Goal: Information Seeking & Learning: Learn about a topic

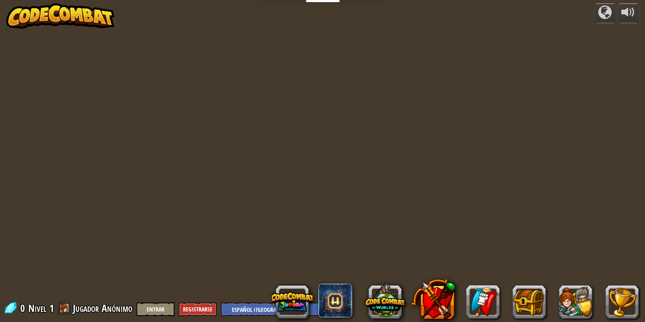
select select "es-419"
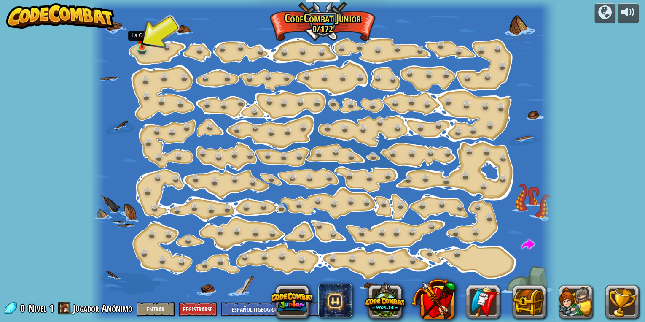
drag, startPoint x: 137, startPoint y: 44, endPoint x: 172, endPoint y: 124, distance: 86.5
click at [137, 44] on img at bounding box center [141, 39] width 11 height 20
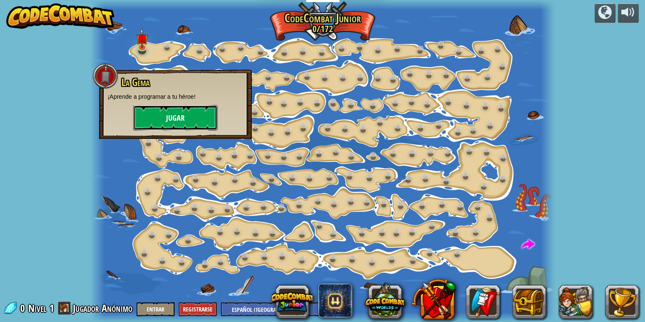
click at [190, 121] on button "Jugar" at bounding box center [175, 117] width 84 height 25
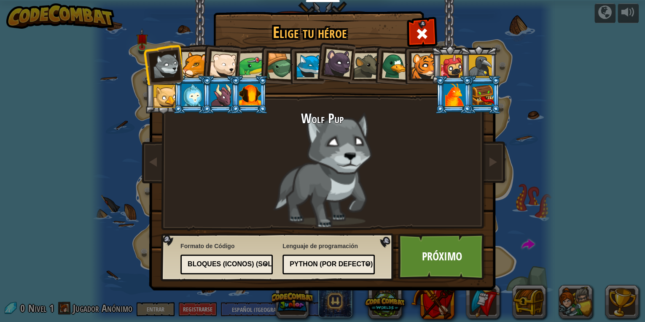
click at [190, 62] on div at bounding box center [195, 65] width 26 height 26
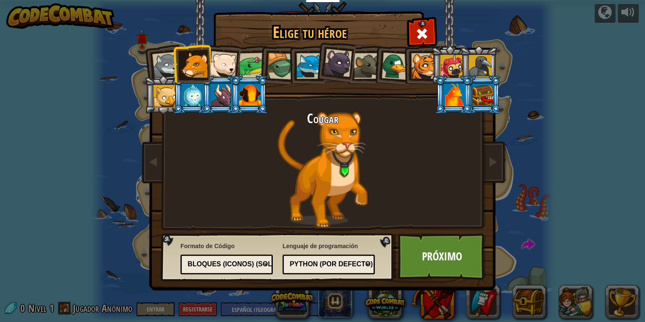
click at [223, 66] on div at bounding box center [223, 65] width 28 height 28
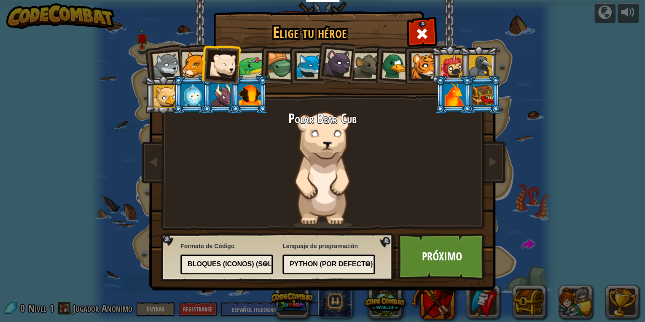
click at [247, 67] on div at bounding box center [252, 66] width 26 height 26
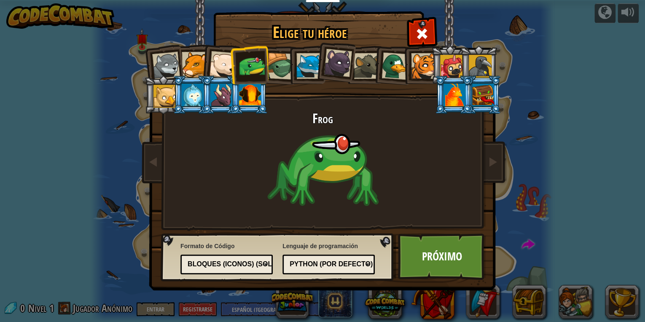
click at [286, 67] on div at bounding box center [280, 66] width 27 height 27
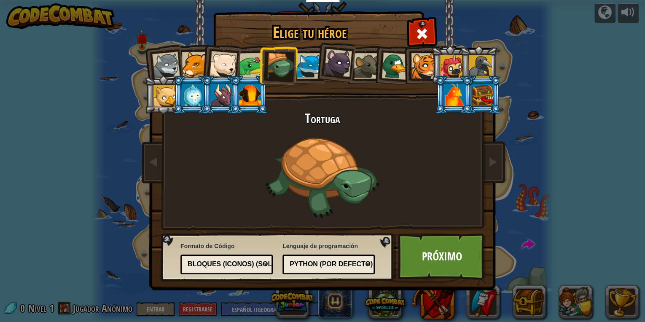
click at [308, 67] on div at bounding box center [309, 66] width 26 height 26
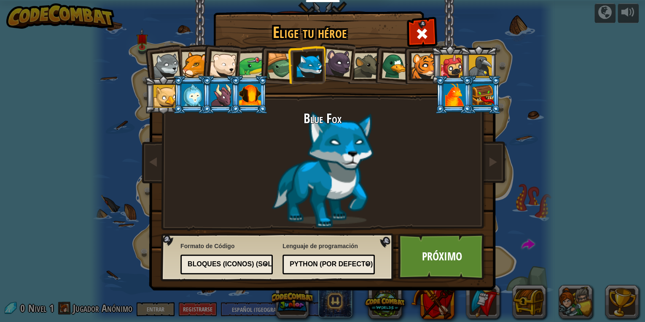
click at [333, 68] on div at bounding box center [338, 63] width 28 height 28
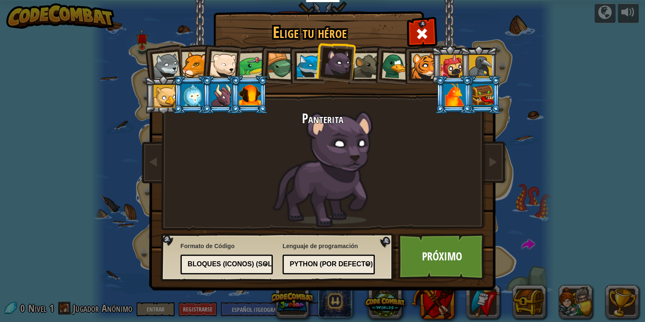
click at [364, 66] on div at bounding box center [367, 66] width 26 height 26
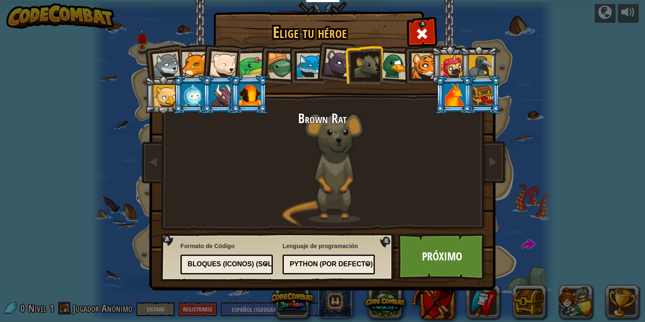
click at [396, 69] on div at bounding box center [395, 65] width 27 height 27
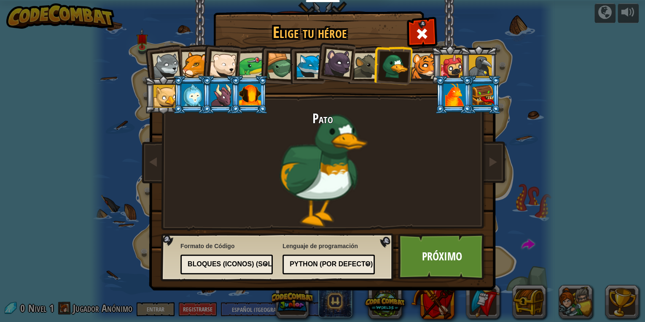
click at [420, 65] on div at bounding box center [424, 66] width 26 height 26
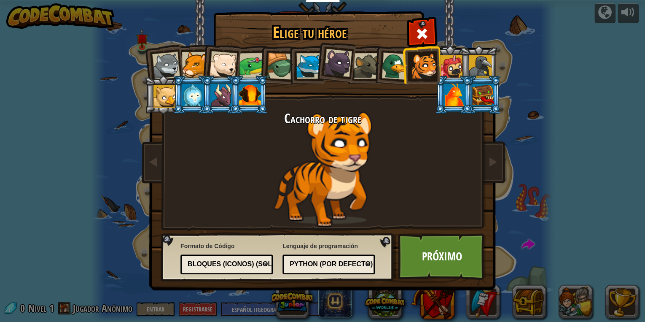
click at [321, 57] on li at bounding box center [335, 61] width 42 height 42
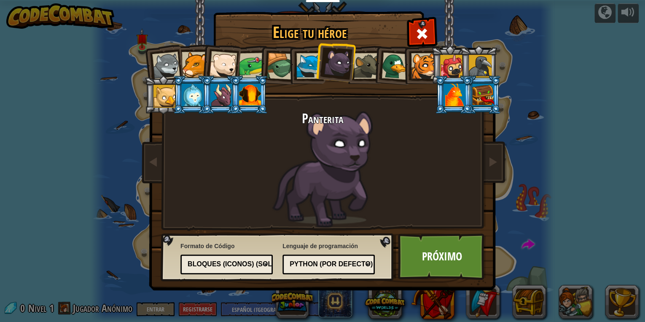
click at [278, 60] on div at bounding box center [280, 66] width 27 height 27
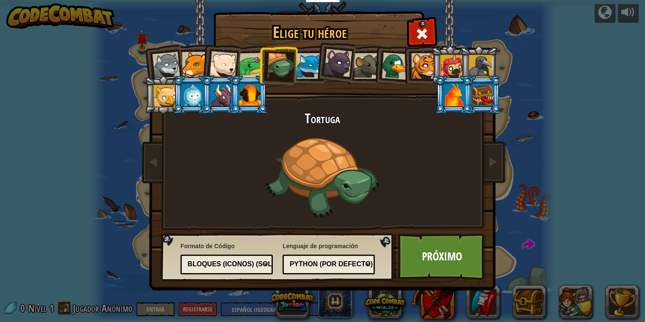
click at [253, 61] on div at bounding box center [252, 66] width 26 height 26
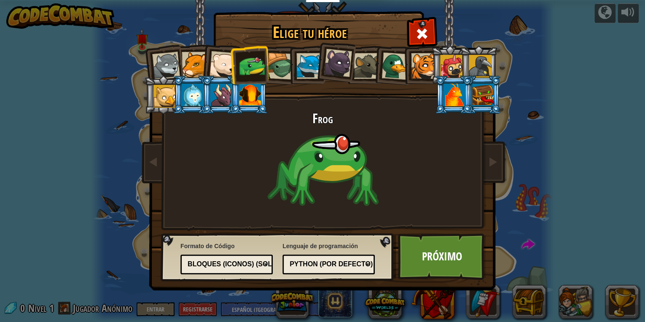
click at [221, 61] on div at bounding box center [223, 65] width 28 height 28
click at [198, 56] on div at bounding box center [195, 65] width 26 height 26
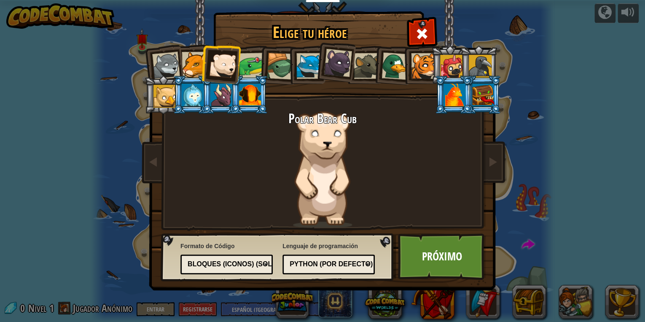
click at [160, 57] on div at bounding box center [166, 66] width 28 height 28
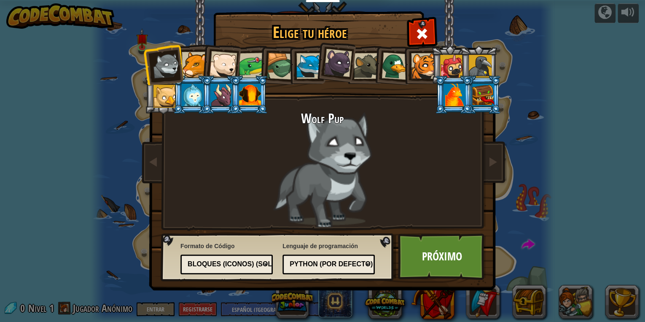
click at [275, 64] on div at bounding box center [280, 66] width 27 height 27
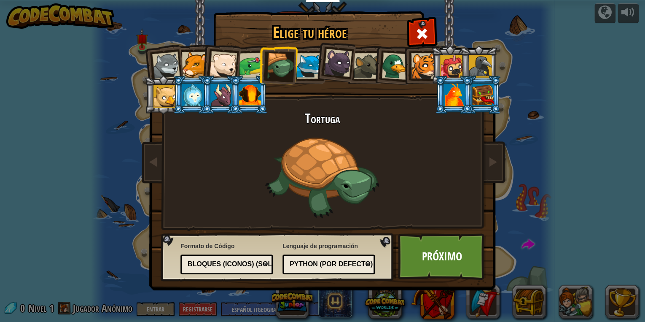
click at [313, 65] on div at bounding box center [309, 66] width 26 height 26
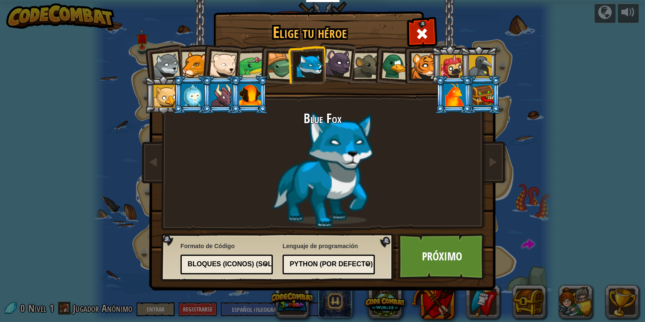
click at [417, 60] on div at bounding box center [424, 66] width 26 height 26
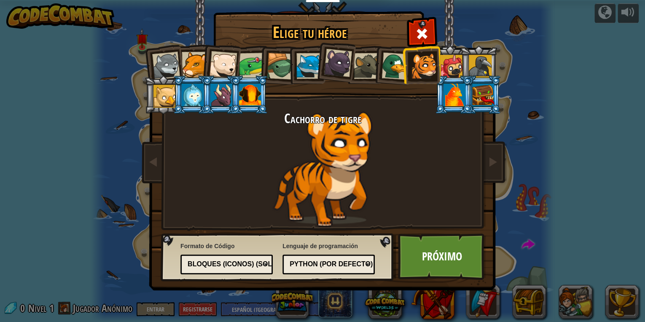
click at [388, 64] on div at bounding box center [395, 65] width 27 height 27
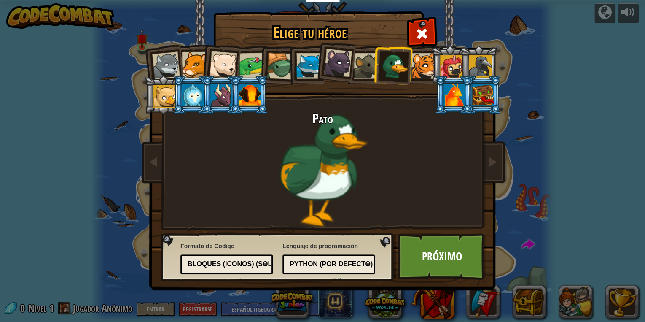
click at [364, 65] on div at bounding box center [367, 66] width 26 height 26
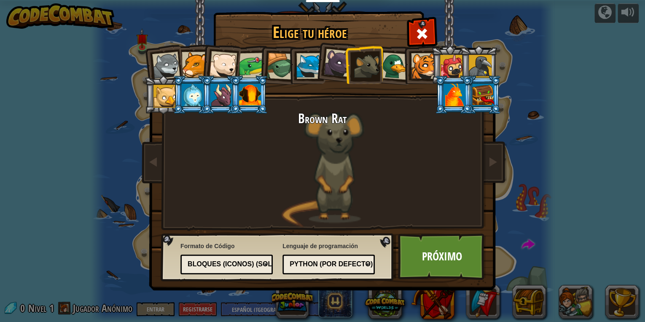
click at [338, 65] on div at bounding box center [338, 63] width 28 height 28
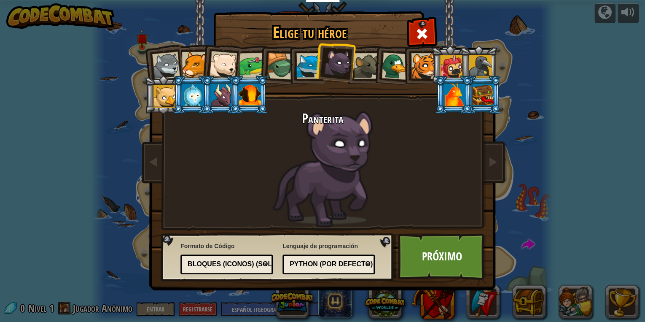
click at [310, 66] on div at bounding box center [309, 66] width 26 height 26
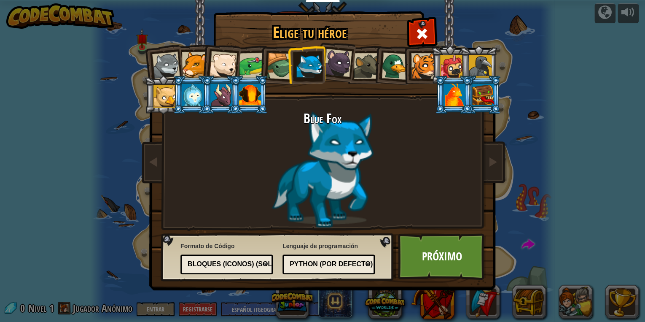
click at [276, 67] on div at bounding box center [280, 66] width 27 height 27
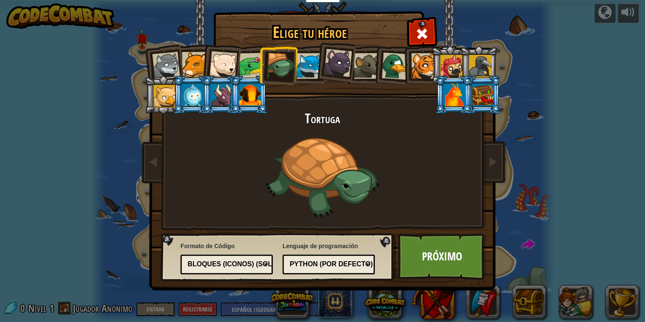
click at [232, 67] on div at bounding box center [223, 65] width 28 height 28
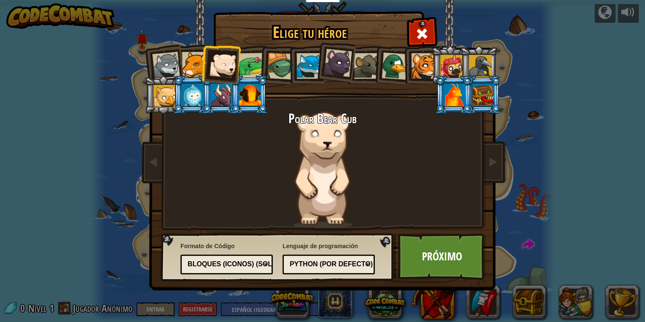
click at [251, 67] on div at bounding box center [252, 66] width 26 height 26
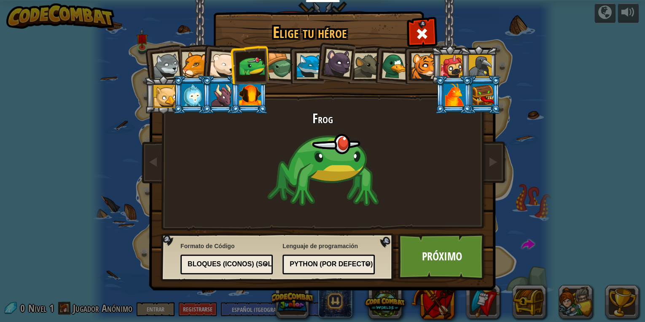
click at [195, 63] on div at bounding box center [195, 65] width 26 height 26
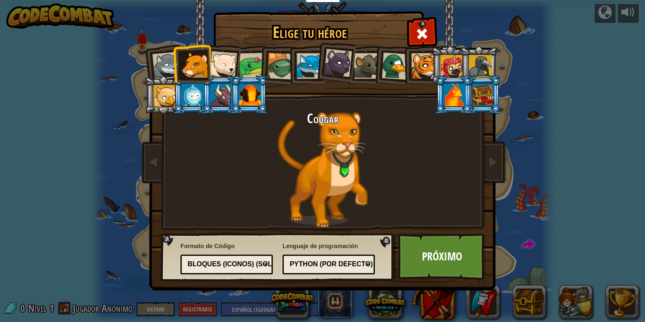
click at [174, 62] on li at bounding box center [192, 63] width 38 height 38
click at [162, 62] on div at bounding box center [166, 66] width 28 height 28
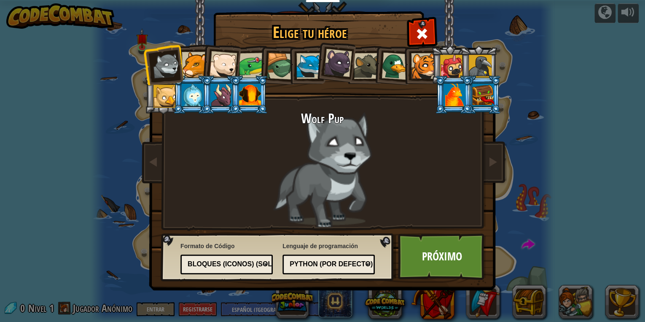
click at [246, 63] on div at bounding box center [252, 66] width 26 height 26
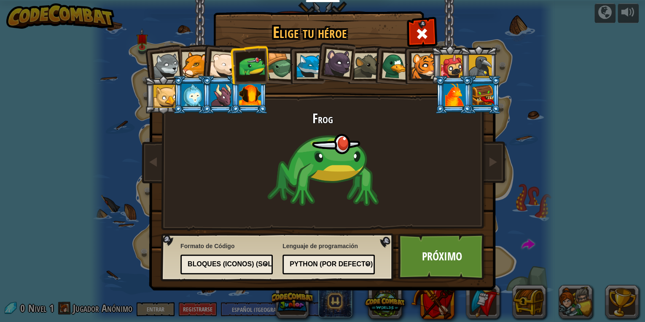
click at [418, 59] on div at bounding box center [424, 66] width 26 height 26
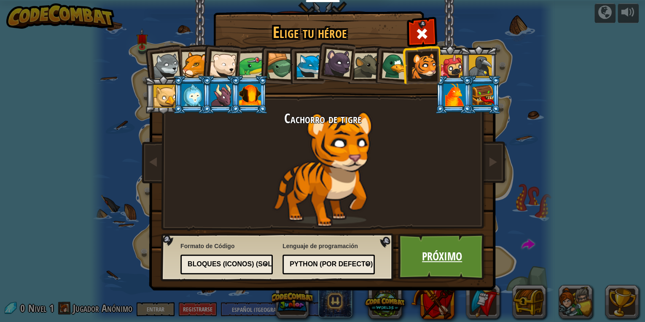
click at [434, 254] on link "Próximo" at bounding box center [442, 256] width 88 height 46
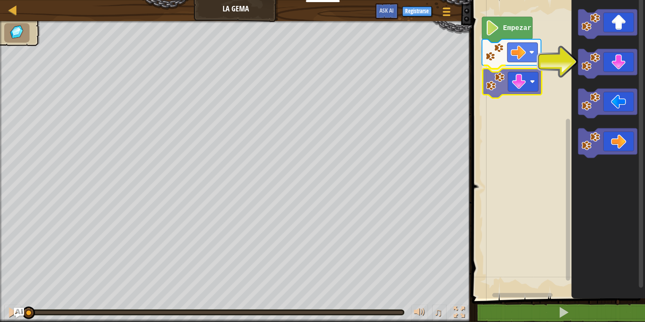
click at [506, 84] on div "Empezar" at bounding box center [557, 147] width 176 height 302
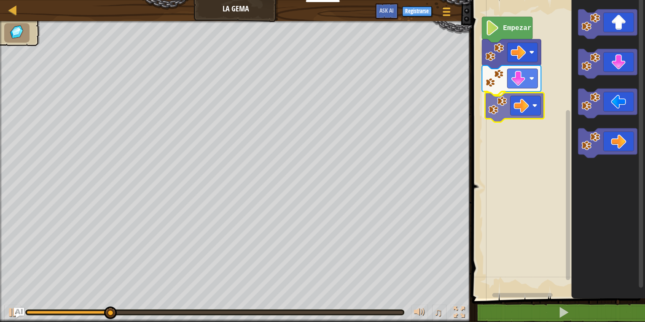
click at [500, 104] on div "Empezar" at bounding box center [557, 147] width 176 height 302
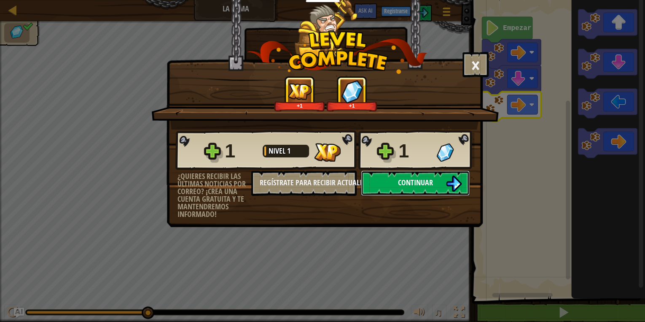
click at [402, 184] on span "Continuar" at bounding box center [415, 182] width 35 height 11
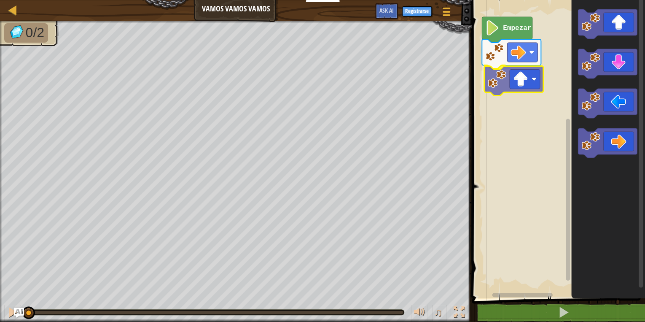
click at [520, 91] on div "Empezar" at bounding box center [557, 147] width 176 height 302
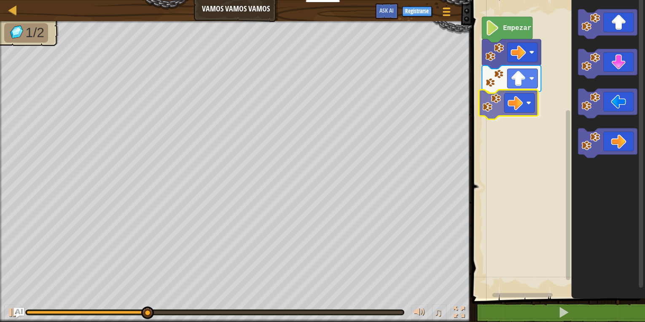
click at [507, 104] on div "Empezar" at bounding box center [557, 147] width 176 height 302
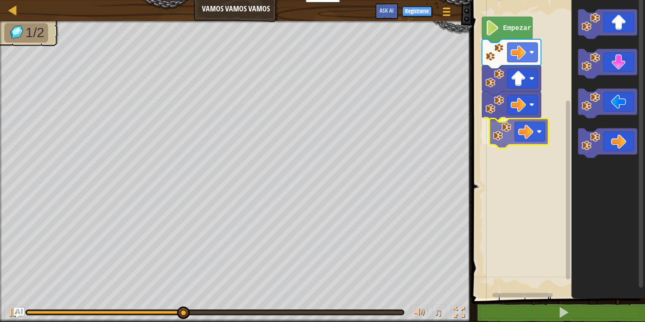
click at [506, 129] on div "Empezar" at bounding box center [557, 147] width 176 height 302
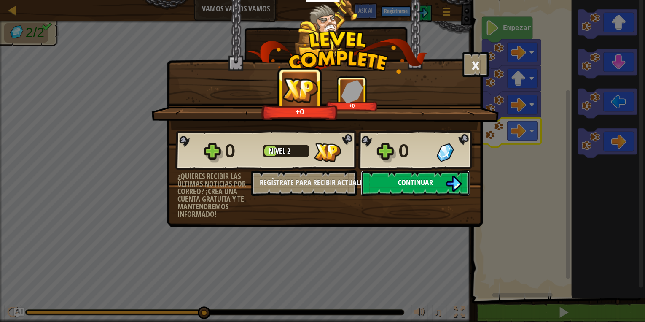
click at [437, 191] on button "Continuar" at bounding box center [415, 182] width 109 height 25
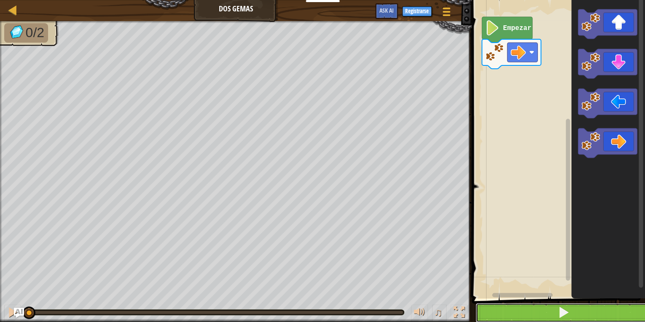
click at [572, 316] on button at bounding box center [564, 312] width 176 height 19
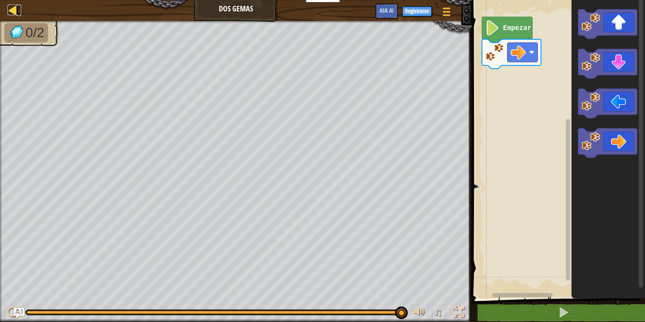
click at [13, 7] on div at bounding box center [13, 10] width 11 height 11
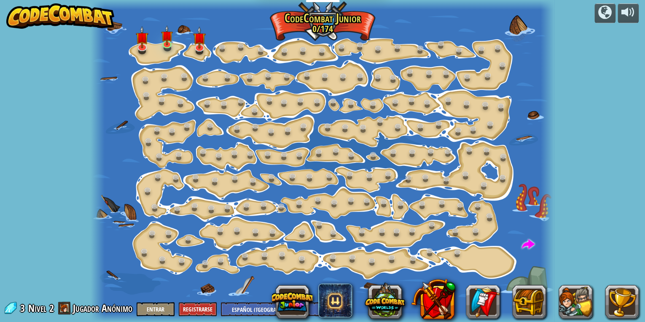
select select "es-419"
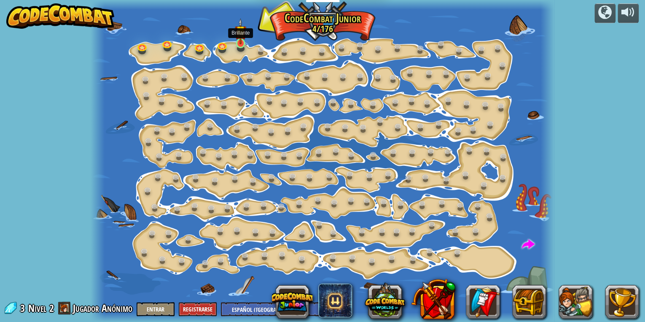
click at [241, 41] on img at bounding box center [240, 31] width 11 height 26
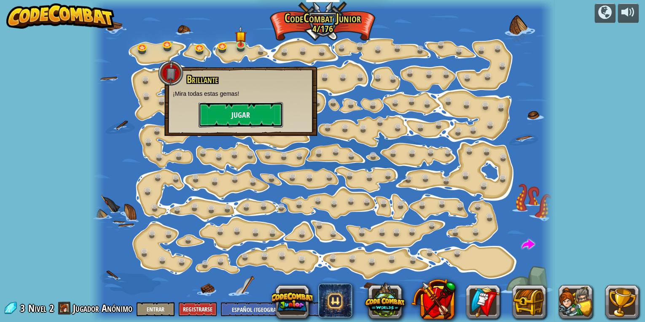
click at [218, 118] on button "Jugar" at bounding box center [241, 114] width 84 height 25
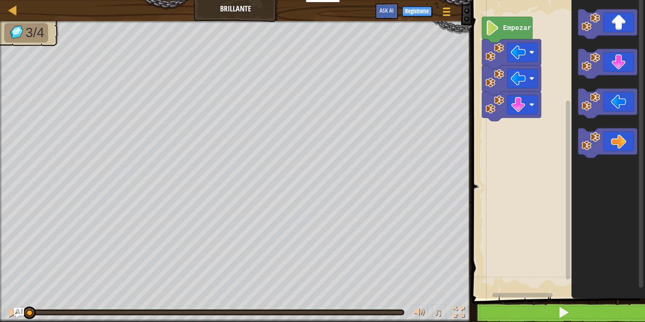
click at [562, 305] on div "1 2 3 4 go ( 'left' ) go ( 'left' ) go ( 'down' ) ההההההההההההההההההההההההההההה…" at bounding box center [557, 168] width 176 height 328
click at [565, 317] on span at bounding box center [564, 312] width 12 height 12
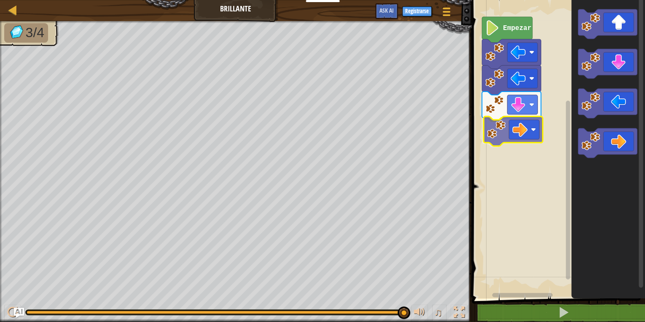
click at [519, 138] on div "Empezar" at bounding box center [557, 147] width 176 height 302
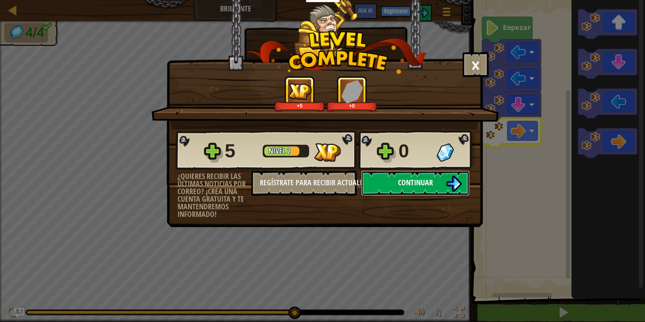
click at [394, 184] on button "Continuar" at bounding box center [415, 182] width 109 height 25
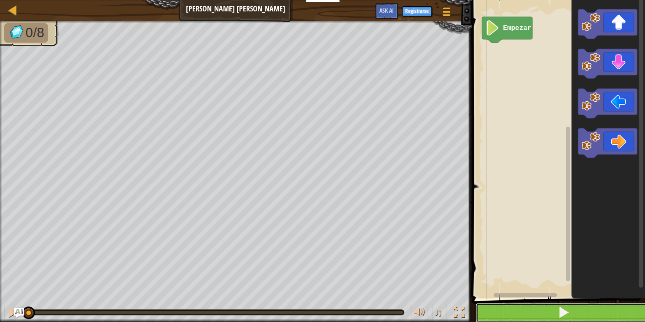
click at [577, 312] on button at bounding box center [564, 312] width 176 height 19
click at [582, 312] on button at bounding box center [564, 312] width 176 height 19
click at [576, 318] on button at bounding box center [564, 312] width 176 height 19
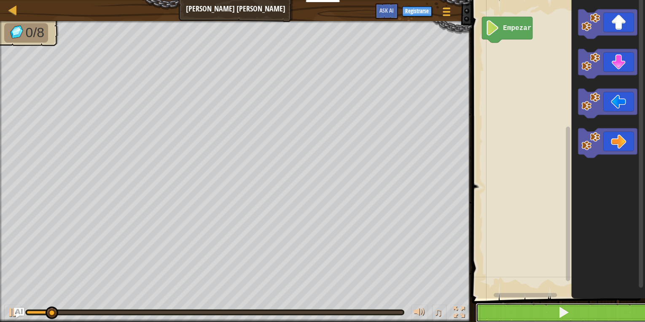
click at [579, 318] on button at bounding box center [564, 312] width 176 height 19
click at [577, 318] on button at bounding box center [564, 312] width 176 height 19
click at [575, 318] on button at bounding box center [564, 312] width 176 height 19
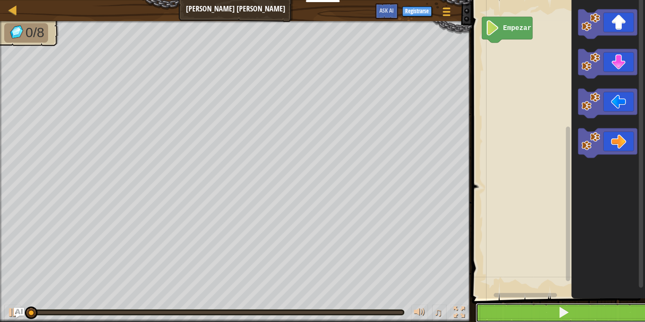
click at [575, 318] on button at bounding box center [564, 312] width 176 height 19
click at [577, 318] on button at bounding box center [564, 312] width 176 height 19
click at [575, 319] on button at bounding box center [564, 312] width 176 height 19
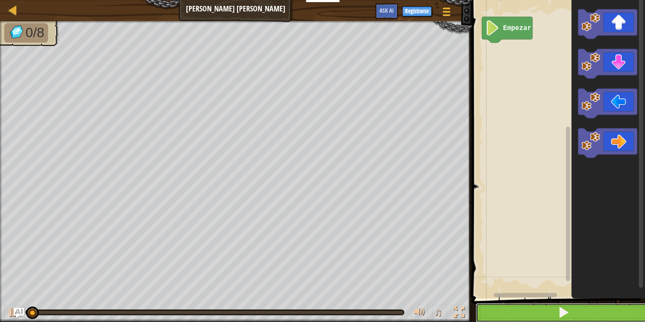
click at [575, 320] on button at bounding box center [564, 312] width 176 height 19
click at [576, 320] on button at bounding box center [564, 312] width 176 height 19
click at [577, 318] on button at bounding box center [564, 312] width 176 height 19
click at [579, 318] on button at bounding box center [564, 312] width 176 height 19
click at [594, 315] on button at bounding box center [564, 312] width 176 height 19
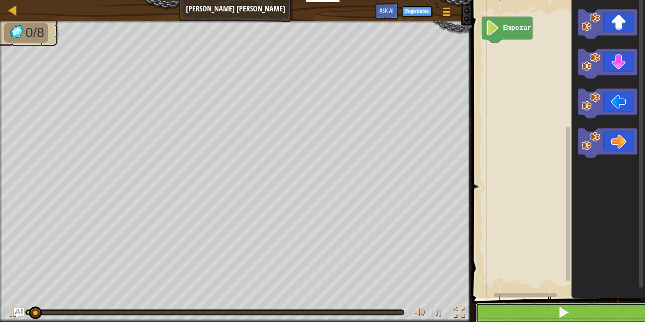
click at [594, 317] on button at bounding box center [564, 312] width 176 height 19
click at [597, 321] on button at bounding box center [564, 312] width 176 height 19
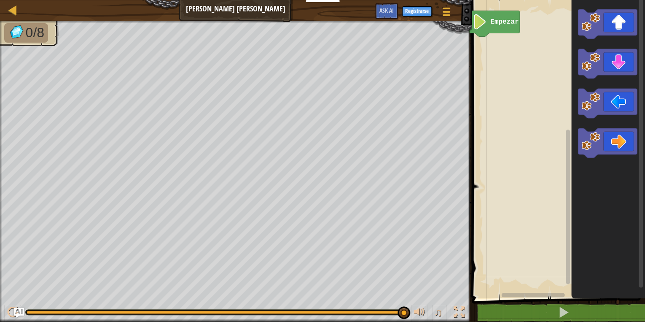
click at [514, 152] on rect "Espacio de trabajo de Blockly" at bounding box center [557, 147] width 176 height 302
click at [604, 146] on icon "Espacio de trabajo de Blockly" at bounding box center [607, 143] width 59 height 30
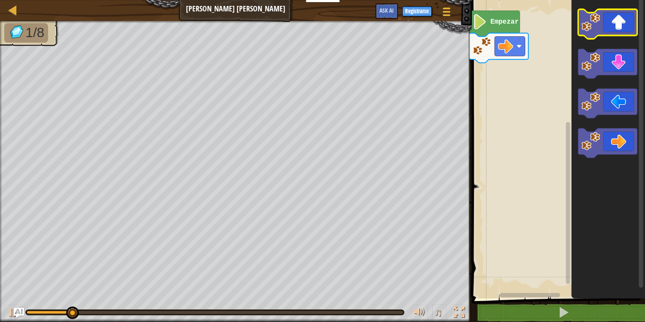
click at [607, 25] on icon "Espacio de trabajo de Blockly" at bounding box center [607, 24] width 59 height 30
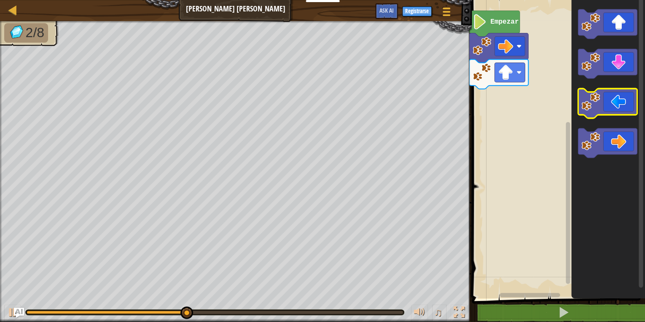
click at [609, 96] on icon "Espacio de trabajo de Blockly" at bounding box center [607, 104] width 59 height 30
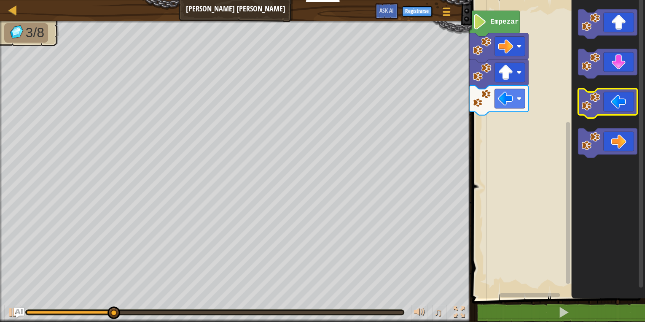
click at [611, 97] on icon "Espacio de trabajo de Blockly" at bounding box center [607, 104] width 59 height 30
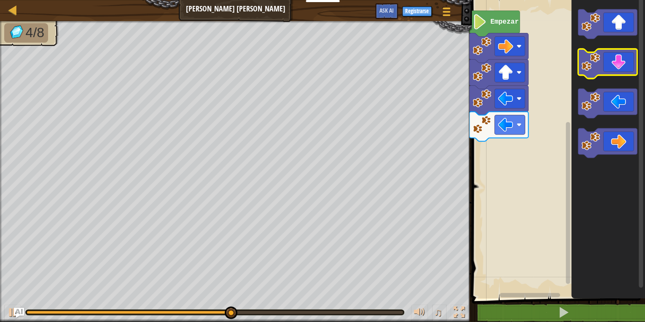
click at [612, 69] on icon "Espacio de trabajo de Blockly" at bounding box center [607, 64] width 59 height 30
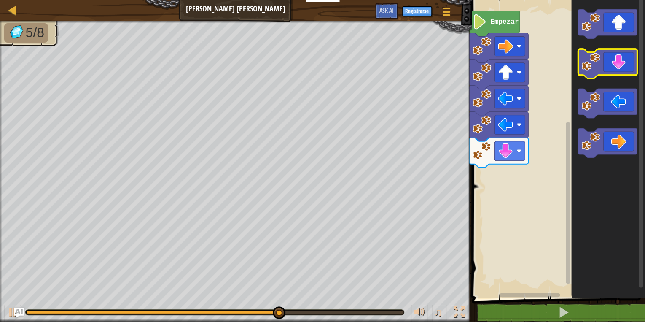
click at [621, 61] on icon "Espacio de trabajo de Blockly" at bounding box center [607, 64] width 59 height 30
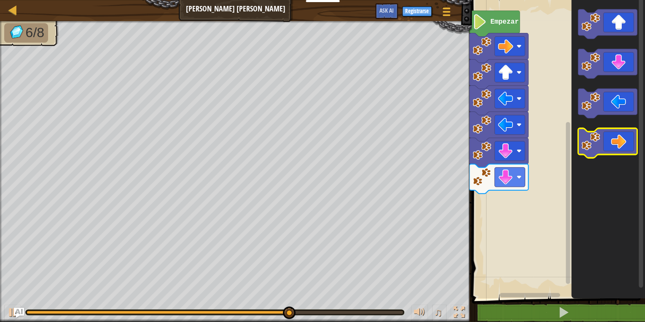
click at [616, 146] on icon "Espacio de trabajo de Blockly" at bounding box center [607, 143] width 59 height 30
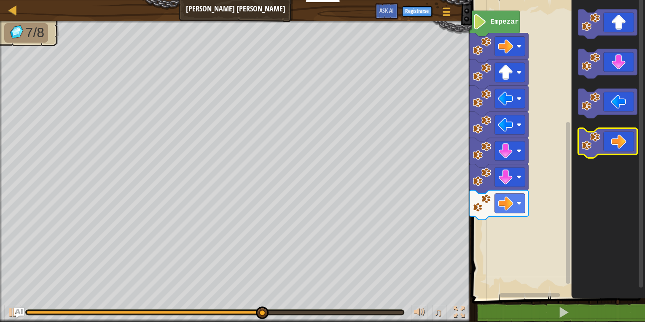
click at [616, 146] on icon "Espacio de trabajo de Blockly" at bounding box center [607, 143] width 59 height 30
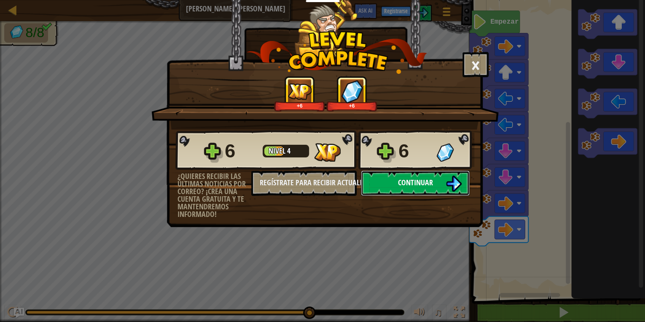
click at [432, 179] on span "Continuar" at bounding box center [415, 182] width 35 height 11
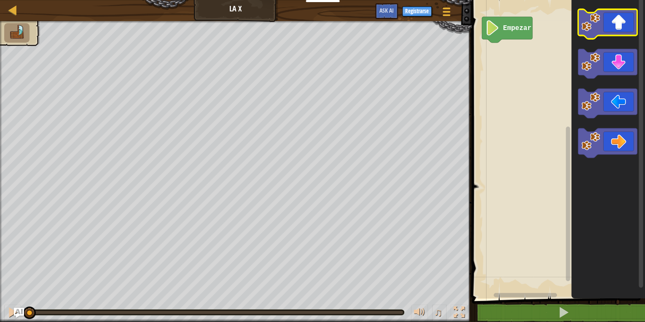
click at [616, 32] on icon "Espacio de trabajo de Blockly" at bounding box center [607, 24] width 59 height 30
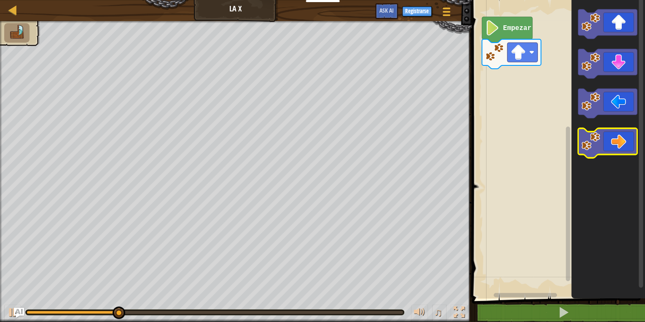
click at [609, 146] on icon "Espacio de trabajo de Blockly" at bounding box center [607, 143] width 59 height 30
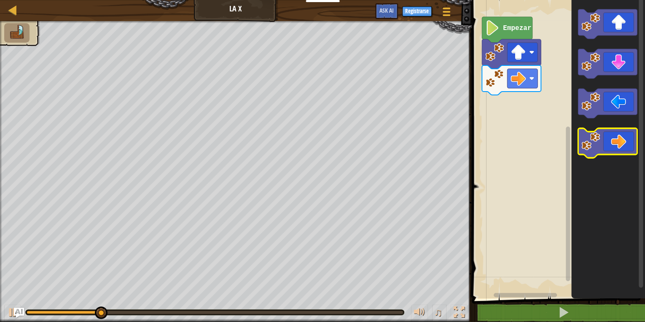
click at [609, 146] on icon "Espacio de trabajo de Blockly" at bounding box center [607, 143] width 59 height 30
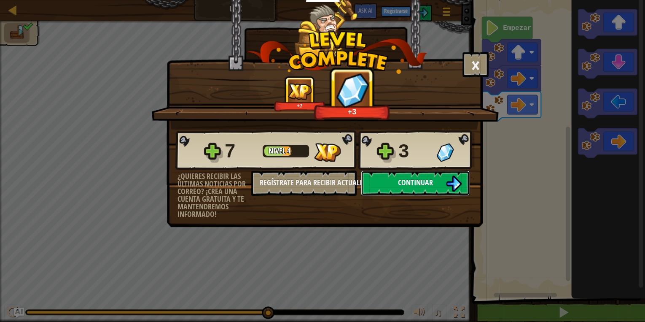
click at [385, 184] on button "Continuar" at bounding box center [415, 182] width 109 height 25
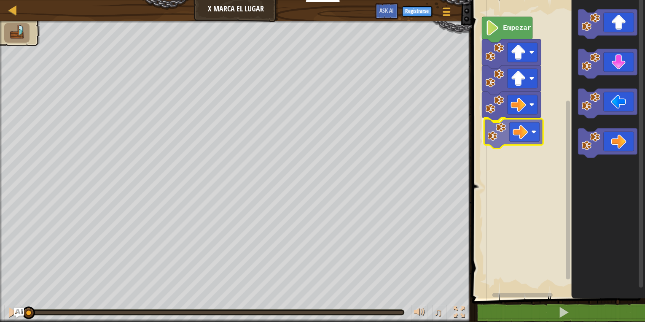
click at [501, 138] on div "Empezar" at bounding box center [557, 147] width 176 height 302
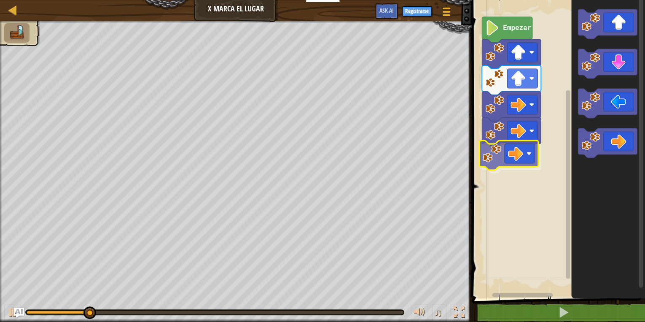
click at [499, 162] on div "Empezar" at bounding box center [557, 147] width 176 height 302
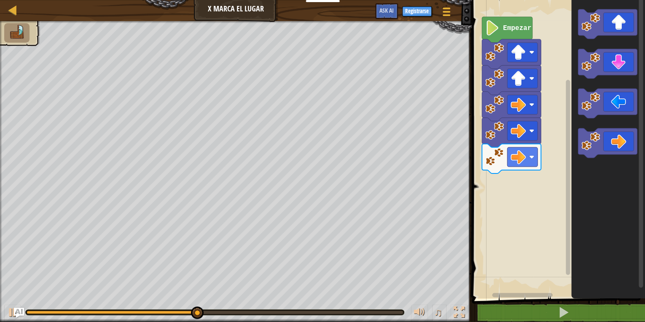
click at [536, 159] on div "Empezar" at bounding box center [557, 147] width 176 height 302
click at [613, 70] on icon "Espacio de trabajo de Blockly" at bounding box center [607, 64] width 59 height 30
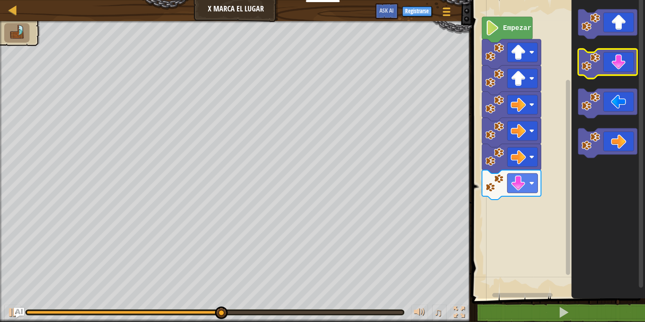
click at [613, 70] on icon "Espacio de trabajo de Blockly" at bounding box center [607, 64] width 59 height 30
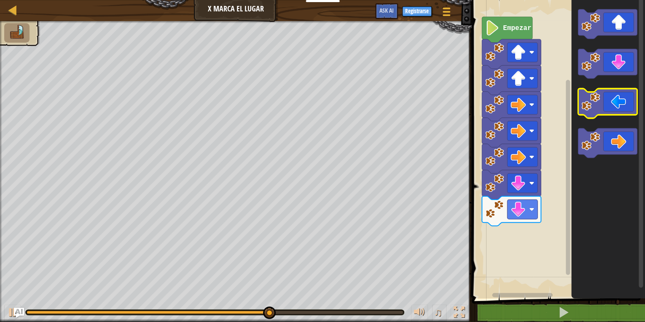
click at [604, 102] on icon "Espacio de trabajo de Blockly" at bounding box center [607, 104] width 59 height 30
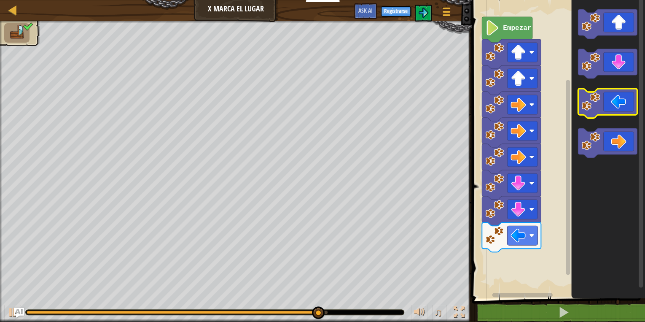
click at [601, 105] on icon "Espacio de trabajo de Blockly" at bounding box center [607, 104] width 59 height 30
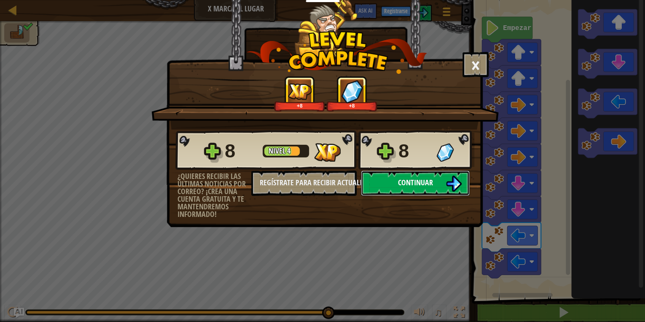
click at [428, 189] on button "Continuar" at bounding box center [415, 182] width 109 height 25
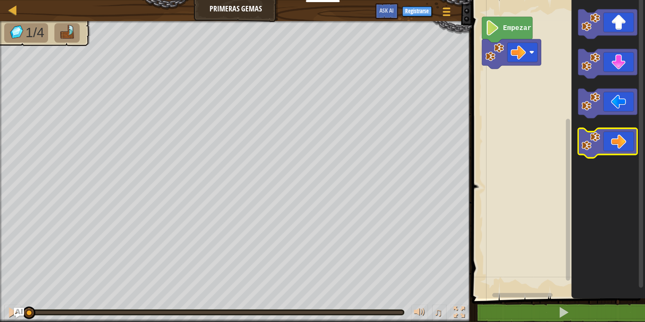
click at [612, 152] on icon "Espacio de trabajo de Blockly" at bounding box center [607, 143] width 59 height 30
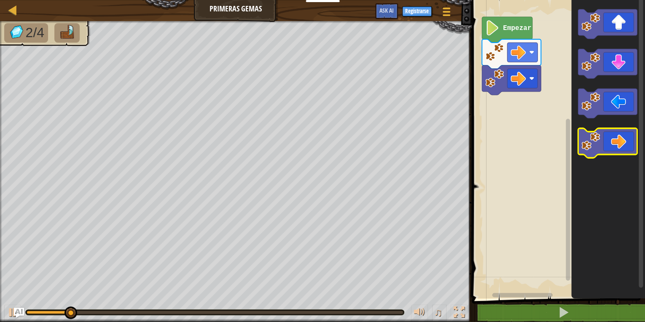
click at [612, 152] on icon "Espacio de trabajo de Blockly" at bounding box center [607, 143] width 59 height 30
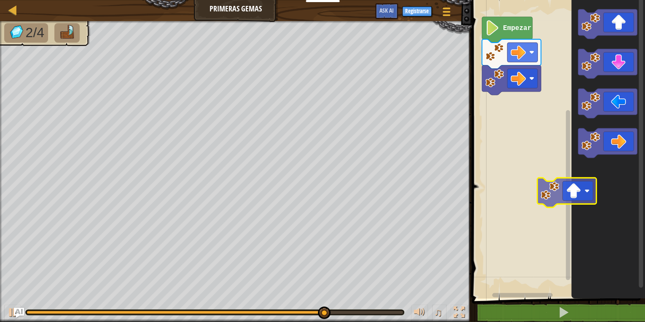
click at [583, 165] on icon "Espacio de trabajo de Blockly" at bounding box center [608, 147] width 74 height 302
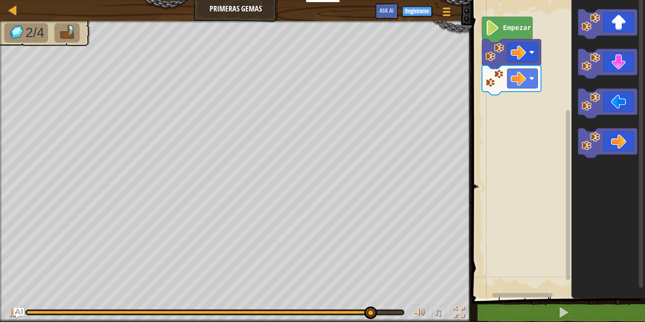
click at [614, 213] on icon "Espacio de trabajo de Blockly" at bounding box center [608, 147] width 74 height 302
click at [609, 24] on icon "Espacio de trabajo de Blockly" at bounding box center [607, 24] width 59 height 30
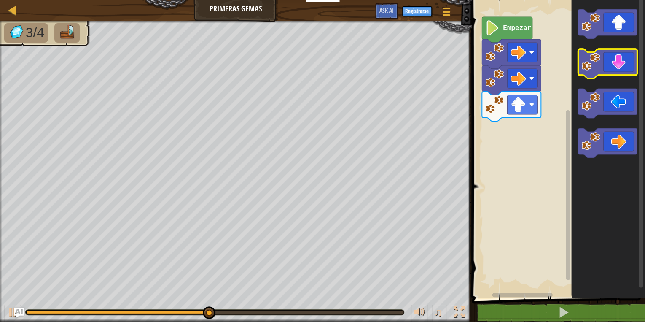
click at [607, 67] on icon "Espacio de trabajo de Blockly" at bounding box center [607, 64] width 59 height 30
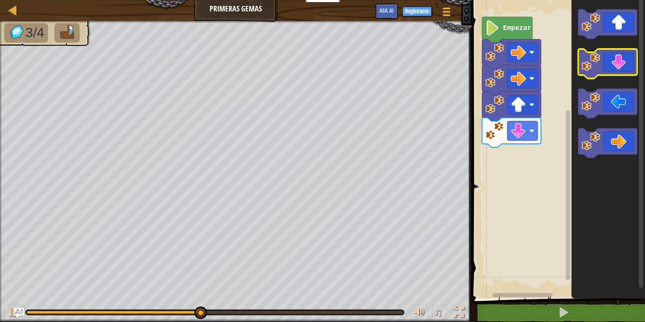
click at [607, 67] on icon "Espacio de trabajo de Blockly" at bounding box center [607, 64] width 59 height 30
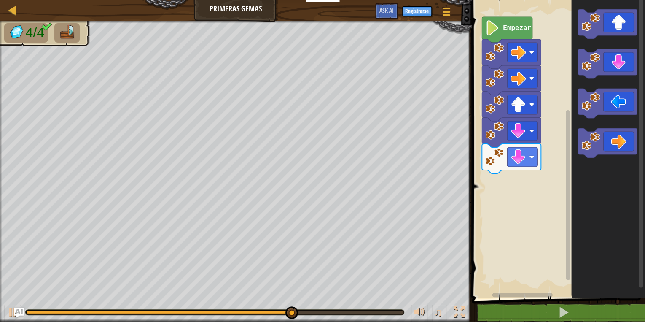
click at [606, 23] on icon "Espacio de trabajo de Blockly" at bounding box center [607, 24] width 59 height 30
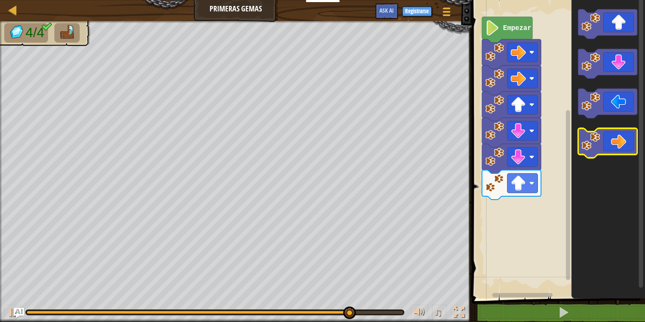
click at [608, 130] on icon "Espacio de trabajo de Blockly" at bounding box center [607, 143] width 59 height 30
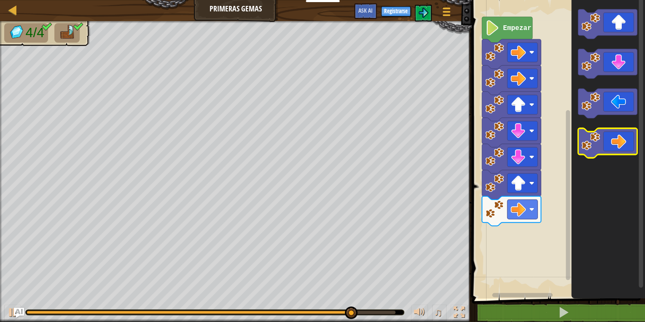
click at [608, 130] on icon "Espacio de trabajo de Blockly" at bounding box center [607, 143] width 59 height 30
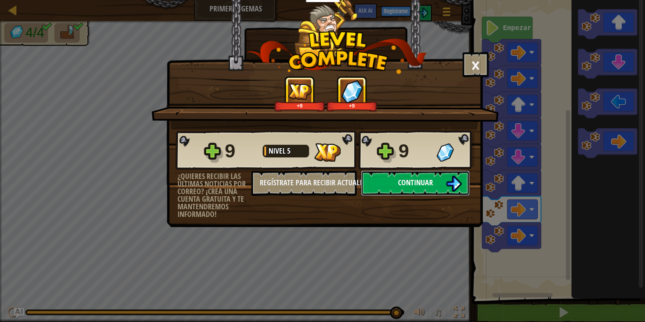
click at [398, 178] on span "Continuar" at bounding box center [415, 182] width 35 height 11
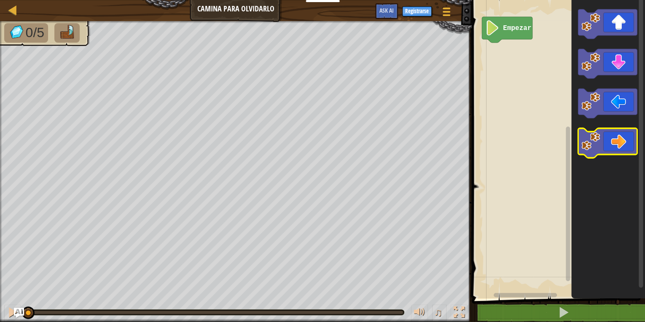
click at [606, 148] on icon "Espacio de trabajo de Blockly" at bounding box center [607, 143] width 59 height 30
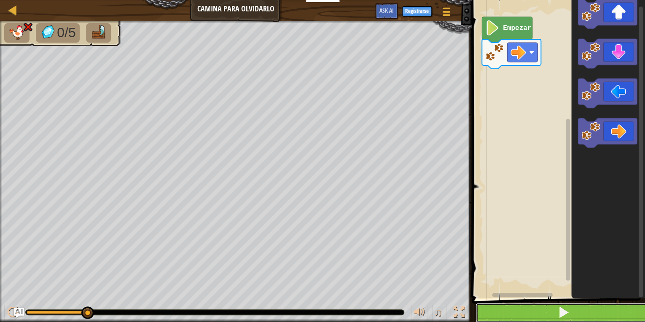
click at [496, 308] on button at bounding box center [564, 312] width 176 height 19
click at [533, 308] on button at bounding box center [564, 312] width 176 height 19
click at [548, 312] on button at bounding box center [564, 312] width 176 height 19
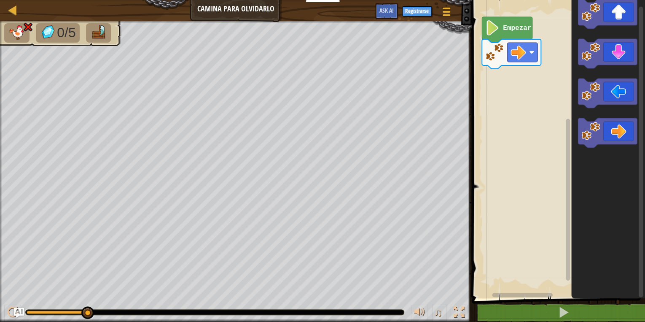
click at [562, 287] on rect "Espacio de trabajo de Blockly" at bounding box center [557, 147] width 176 height 302
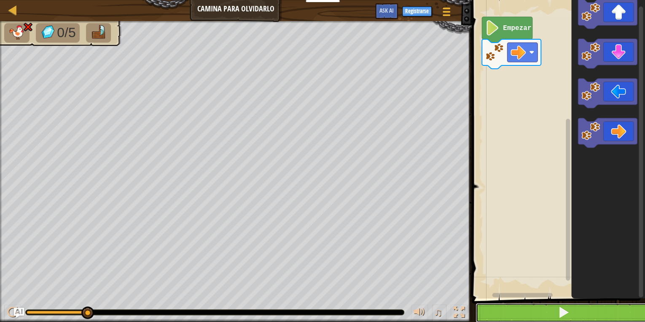
click at [578, 313] on button at bounding box center [564, 312] width 176 height 19
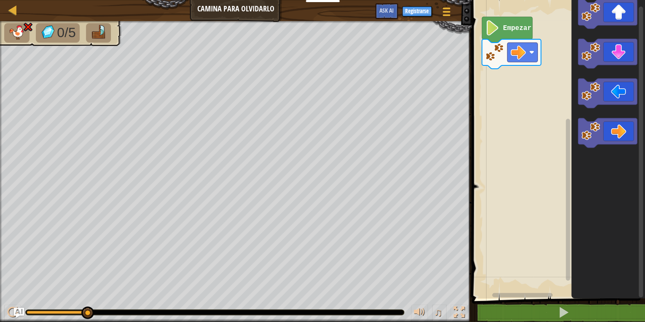
click at [493, 79] on rect "Espacio de trabajo de Blockly" at bounding box center [557, 147] width 176 height 302
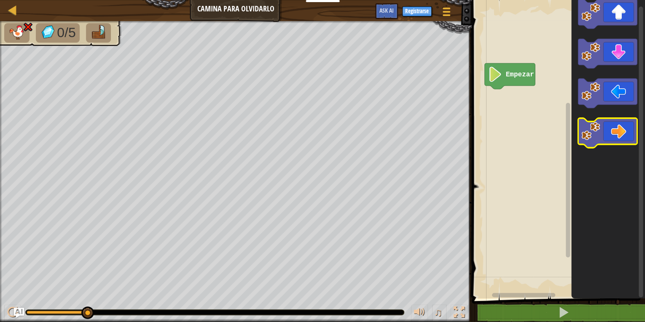
click at [601, 136] on icon "Espacio de trabajo de Blockly" at bounding box center [607, 133] width 59 height 30
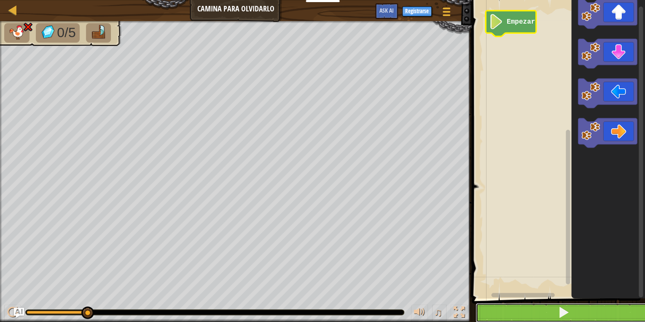
click at [498, 309] on button at bounding box center [564, 312] width 176 height 19
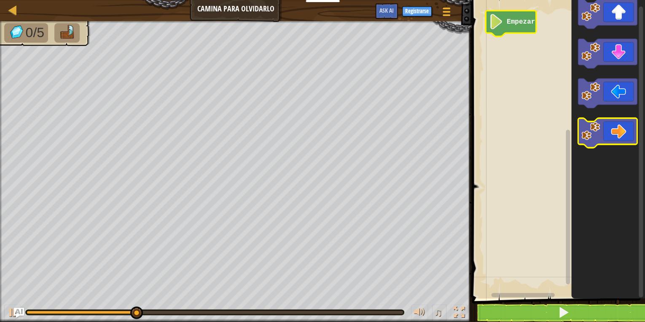
click at [607, 135] on icon "Espacio de trabajo de Blockly" at bounding box center [607, 133] width 59 height 30
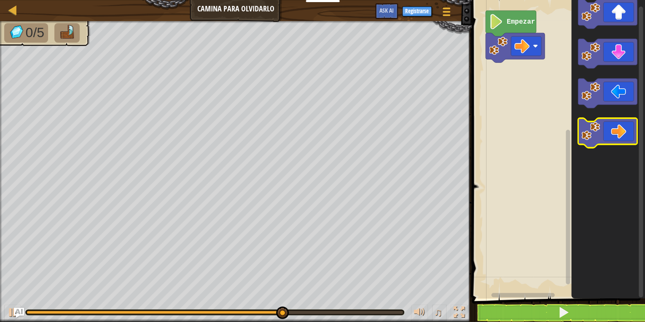
click at [607, 135] on icon "Espacio de trabajo de Blockly" at bounding box center [607, 133] width 59 height 30
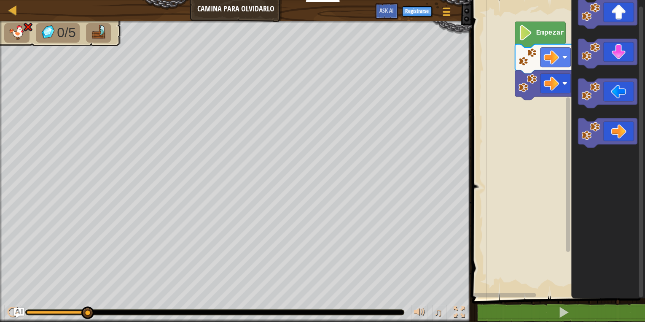
click at [537, 100] on rect "Espacio de trabajo de Blockly" at bounding box center [557, 147] width 176 height 302
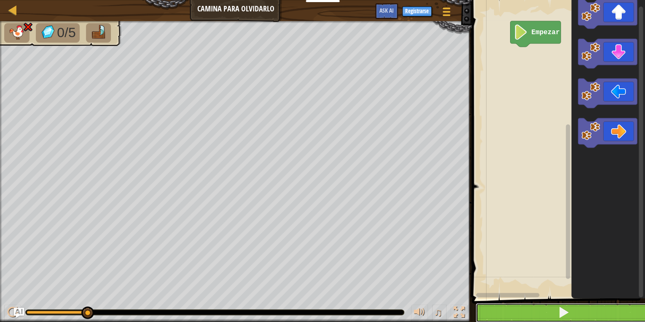
click at [525, 318] on button at bounding box center [564, 312] width 176 height 19
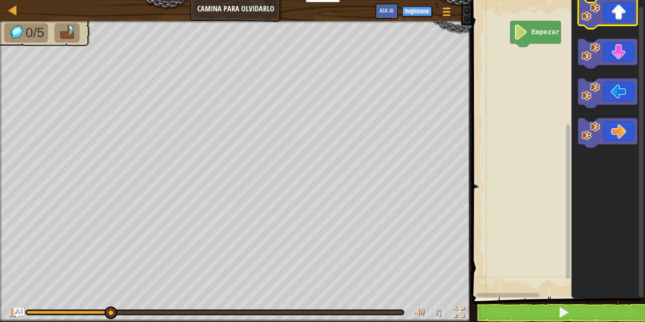
click at [607, 13] on icon "Espacio de trabajo de Blockly" at bounding box center [607, 14] width 59 height 30
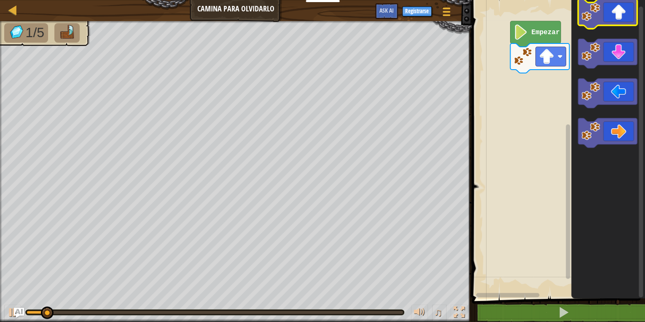
click at [607, 13] on icon "Espacio de trabajo de Blockly" at bounding box center [607, 14] width 59 height 30
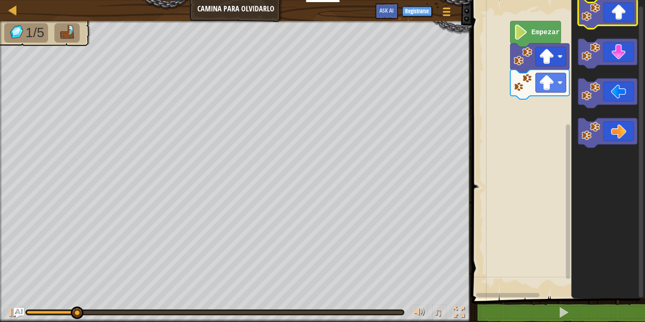
click at [607, 13] on icon "Espacio de trabajo de Blockly" at bounding box center [607, 14] width 59 height 30
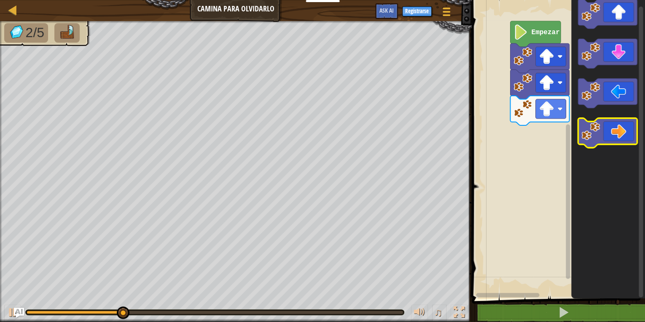
click at [599, 136] on image "Espacio de trabajo de Blockly" at bounding box center [591, 131] width 19 height 19
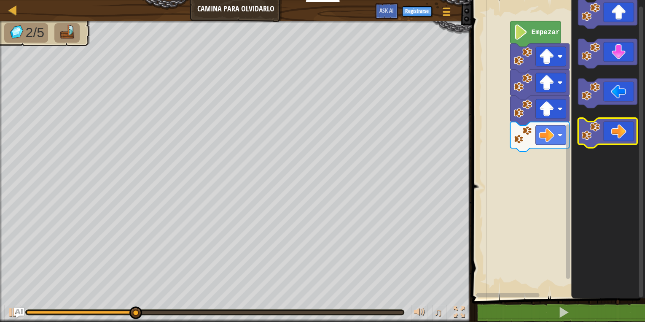
click at [596, 136] on image "Espacio de trabajo de Blockly" at bounding box center [591, 131] width 19 height 19
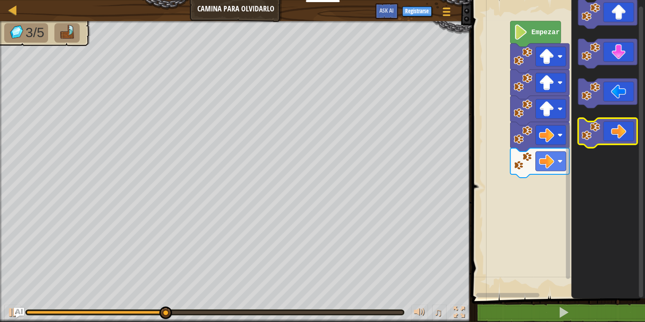
click at [596, 136] on image "Espacio de trabajo de Blockly" at bounding box center [591, 131] width 19 height 19
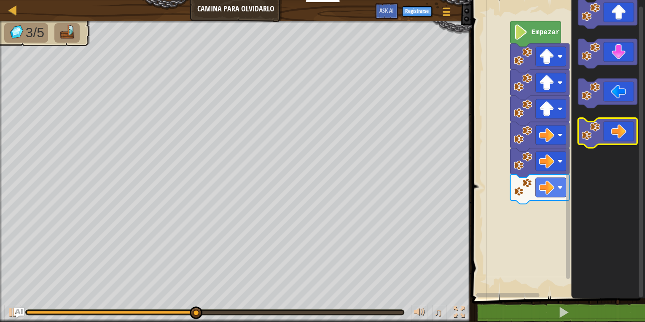
click at [596, 135] on image "Espacio de trabajo de Blockly" at bounding box center [591, 131] width 19 height 19
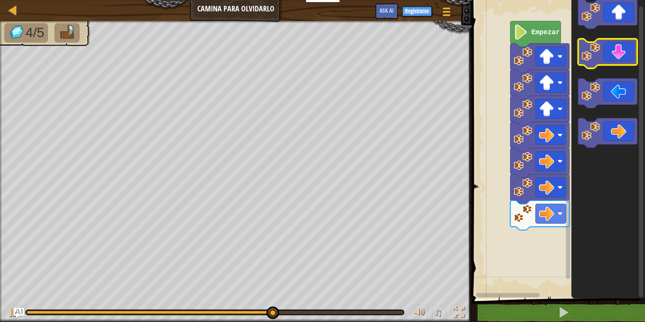
click at [604, 68] on rect "Espacio de trabajo de Blockly" at bounding box center [607, 54] width 59 height 30
click at [602, 61] on icon "Espacio de trabajo de Blockly" at bounding box center [607, 54] width 59 height 30
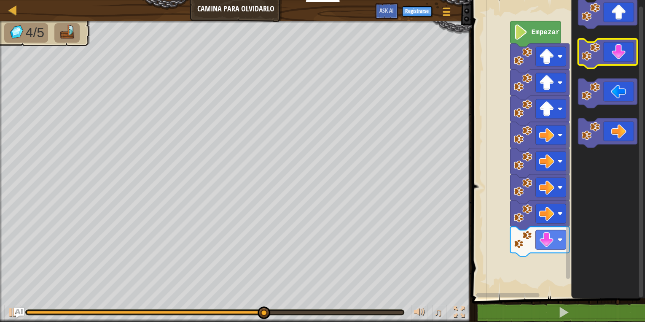
click at [602, 61] on icon "Espacio de trabajo de Blockly" at bounding box center [607, 54] width 59 height 30
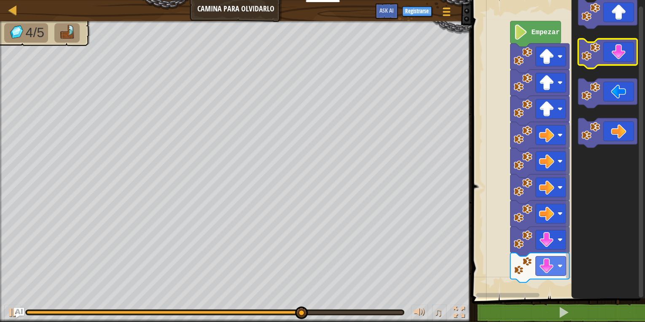
click at [602, 61] on icon "Espacio de trabajo de Blockly" at bounding box center [607, 54] width 59 height 30
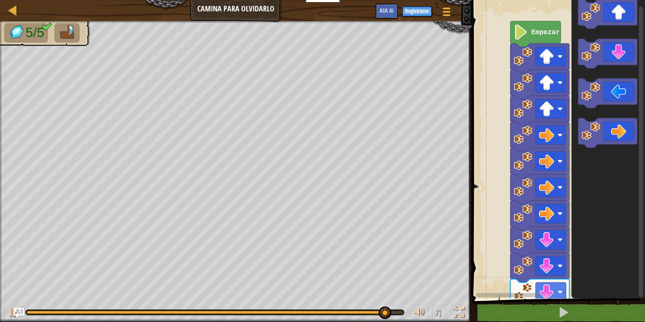
click at [608, 100] on icon "Espacio de trabajo de Blockly" at bounding box center [608, 147] width 74 height 302
click at [607, 94] on icon "Espacio de trabajo de Blockly" at bounding box center [607, 93] width 59 height 30
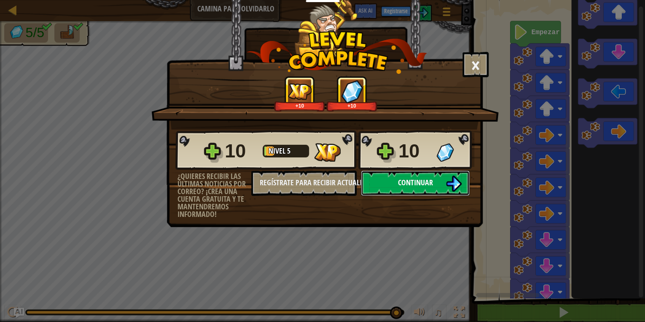
click at [385, 186] on button "Continuar" at bounding box center [415, 182] width 109 height 25
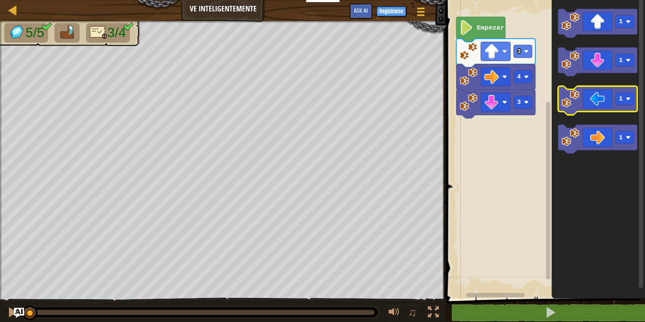
click at [590, 109] on icon "Espacio de trabajo de Blockly" at bounding box center [597, 100] width 79 height 29
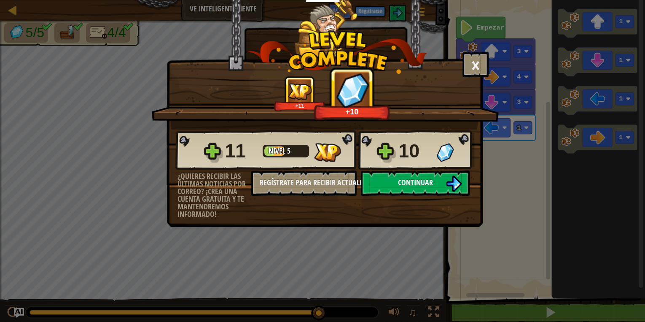
click at [375, 172] on button "Continuar" at bounding box center [415, 182] width 109 height 25
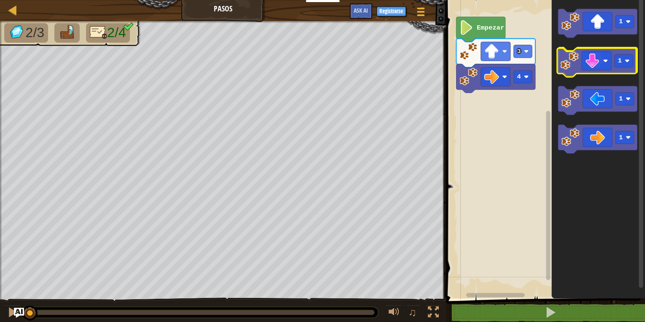
click at [594, 73] on icon "Espacio de trabajo de Blockly" at bounding box center [597, 62] width 79 height 29
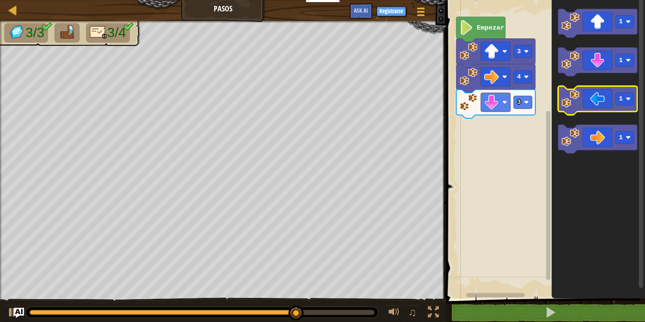
click at [609, 110] on icon "Espacio de trabajo de Blockly" at bounding box center [597, 100] width 79 height 29
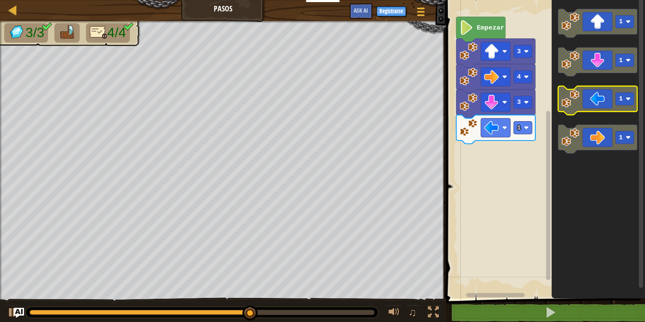
click at [611, 110] on icon "Espacio de trabajo de Blockly" at bounding box center [597, 100] width 79 height 29
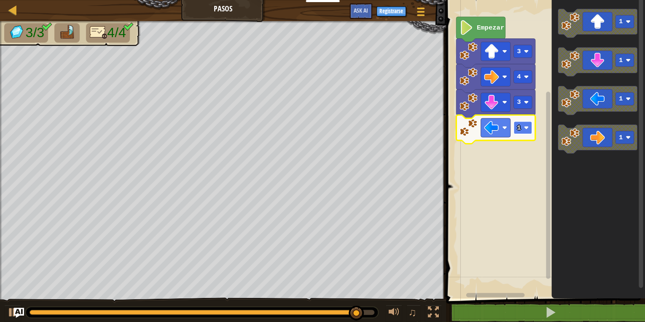
click at [522, 128] on rect "Espacio de trabajo de Blockly" at bounding box center [523, 127] width 19 height 13
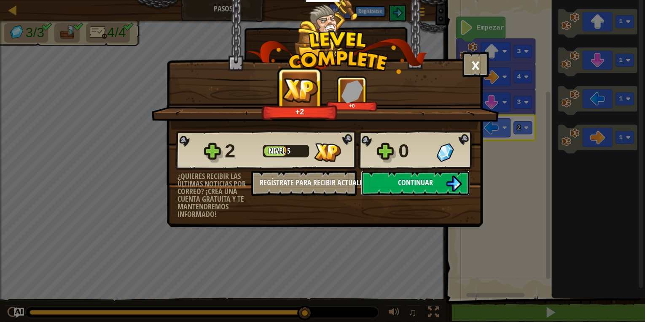
click at [443, 189] on button "Continuar" at bounding box center [415, 182] width 109 height 25
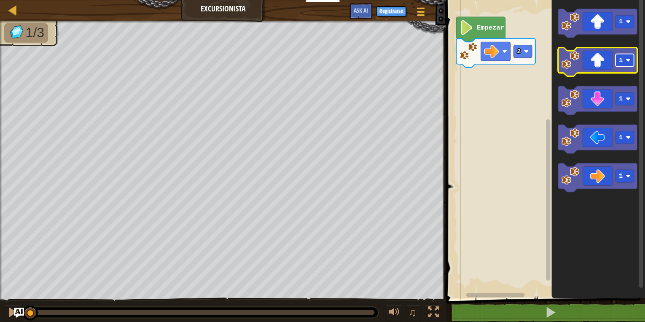
click at [627, 66] on rect "Espacio de trabajo de Blockly" at bounding box center [625, 60] width 19 height 13
click at [627, 71] on icon "Espacio de trabajo de Blockly" at bounding box center [597, 62] width 79 height 29
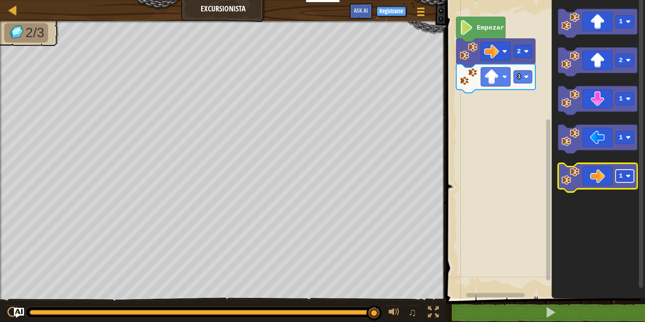
click at [625, 177] on rect "Espacio de trabajo de Blockly" at bounding box center [625, 176] width 19 height 13
click at [589, 181] on icon "Espacio de trabajo de Blockly" at bounding box center [597, 177] width 79 height 29
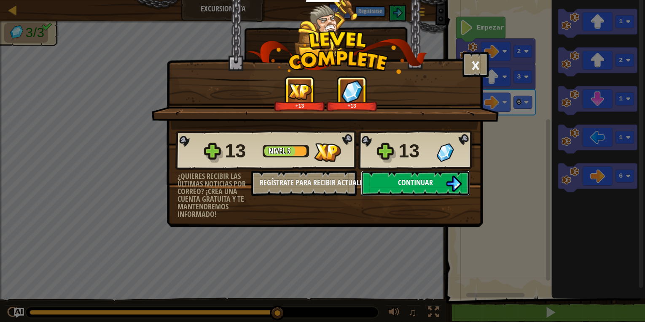
click at [428, 179] on span "Continuar" at bounding box center [415, 182] width 35 height 11
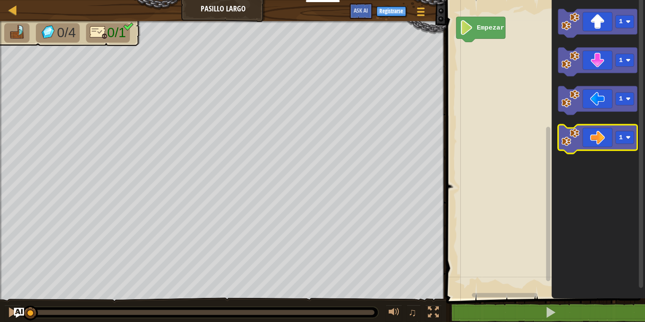
click at [606, 143] on icon "Espacio de trabajo de Blockly" at bounding box center [597, 138] width 79 height 29
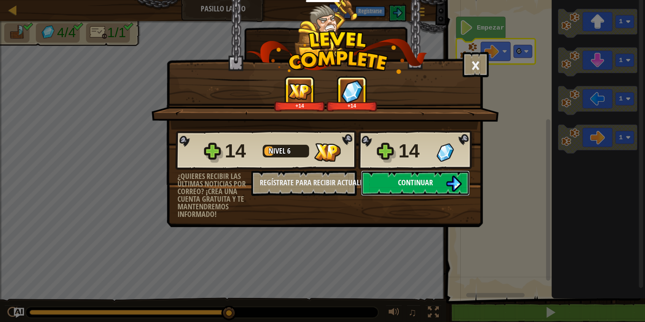
click at [407, 185] on span "Continuar" at bounding box center [415, 182] width 35 height 11
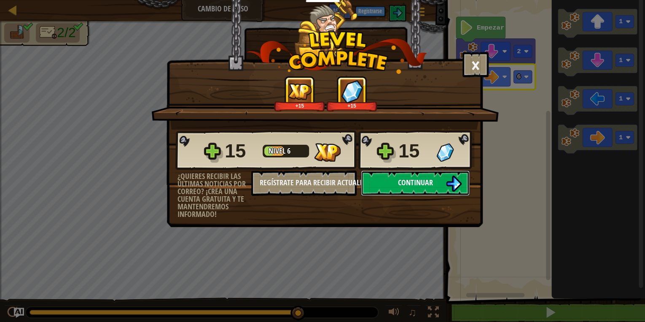
click at [430, 189] on button "Continuar" at bounding box center [415, 182] width 109 height 25
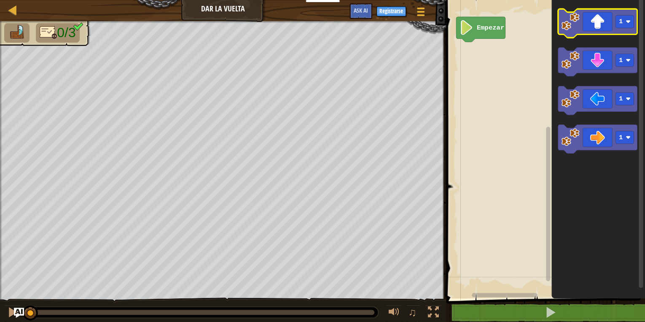
click at [614, 24] on icon "Espacio de trabajo de Blockly" at bounding box center [597, 23] width 79 height 29
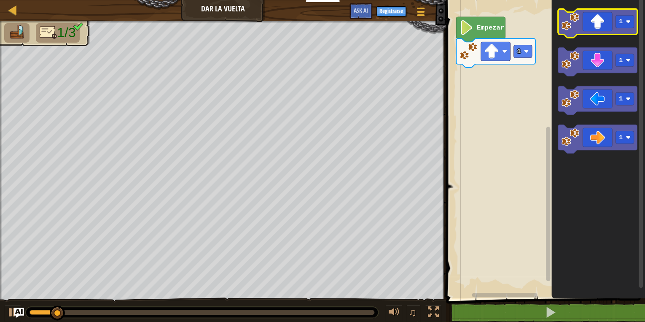
click at [606, 25] on icon "Espacio de trabajo de Blockly" at bounding box center [597, 23] width 79 height 29
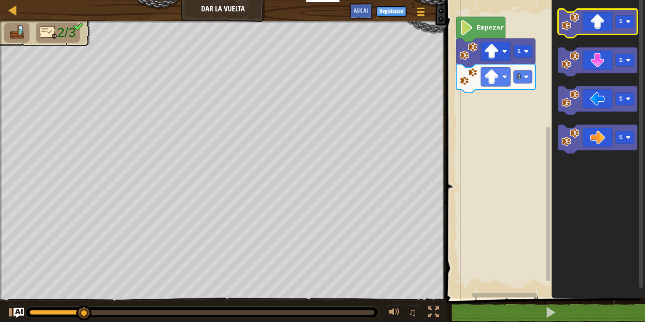
click at [605, 25] on icon "Espacio de trabajo de Blockly" at bounding box center [597, 23] width 79 height 29
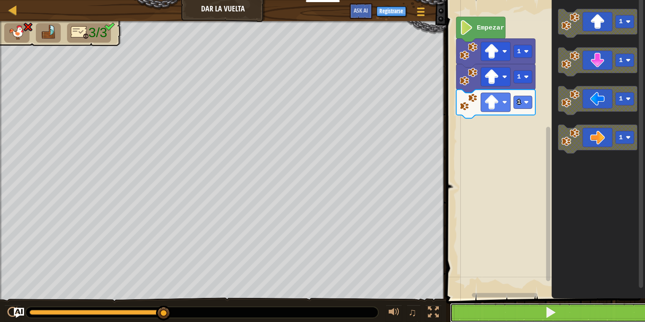
click at [534, 318] on button at bounding box center [551, 312] width 202 height 19
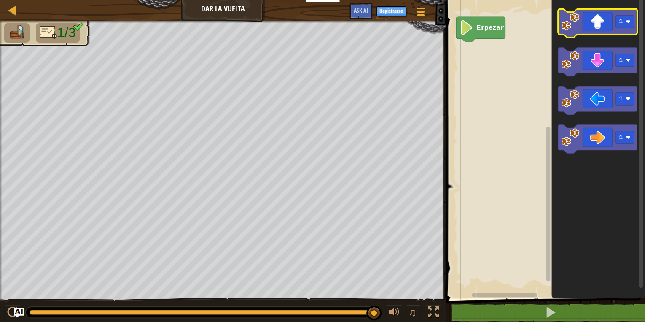
click at [612, 27] on icon "Espacio de trabajo de Blockly" at bounding box center [597, 23] width 79 height 29
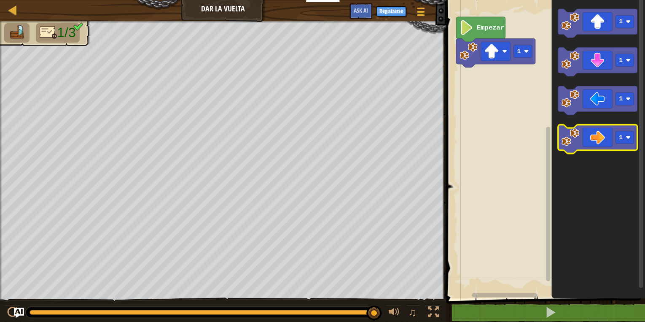
click at [593, 138] on icon "Espacio de trabajo de Blockly" at bounding box center [597, 138] width 79 height 29
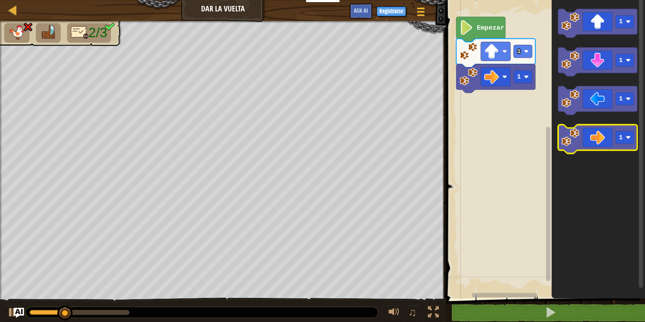
click at [593, 138] on icon "Espacio de trabajo de Blockly" at bounding box center [597, 138] width 79 height 29
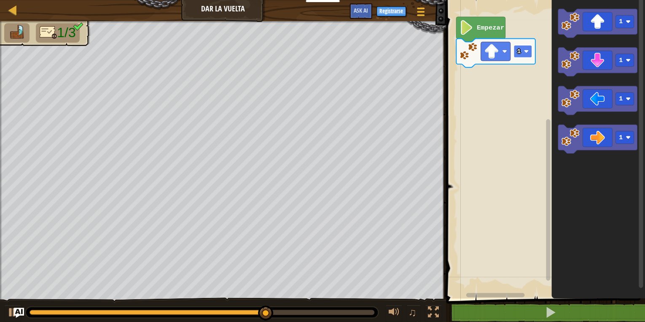
click at [528, 52] on image "Espacio de trabajo de Blockly" at bounding box center [526, 51] width 5 height 5
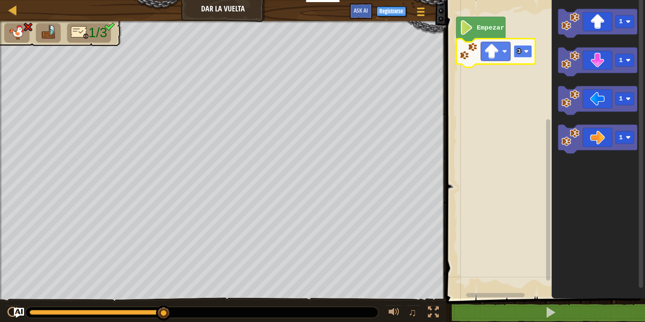
click at [520, 52] on text "3" at bounding box center [519, 52] width 4 height 8
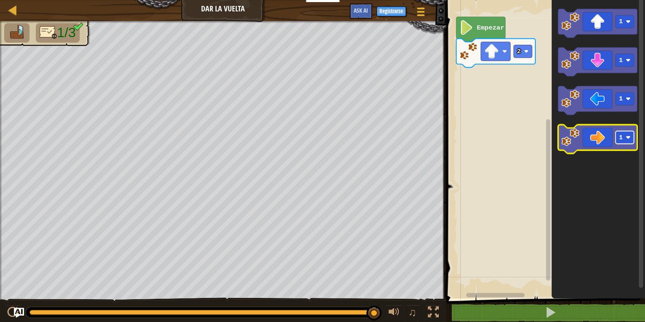
click at [632, 140] on rect "Espacio de trabajo de Blockly" at bounding box center [625, 137] width 19 height 13
click at [587, 133] on icon "Espacio de trabajo de Blockly" at bounding box center [597, 138] width 79 height 29
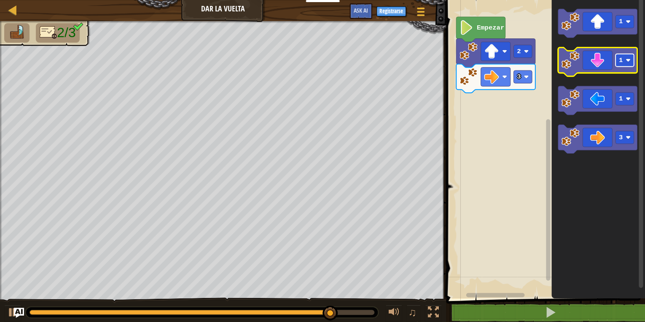
click at [624, 63] on rect "Espacio de trabajo de Blockly" at bounding box center [625, 60] width 19 height 13
click at [598, 66] on icon "Espacio de trabajo de Blockly" at bounding box center [597, 62] width 79 height 29
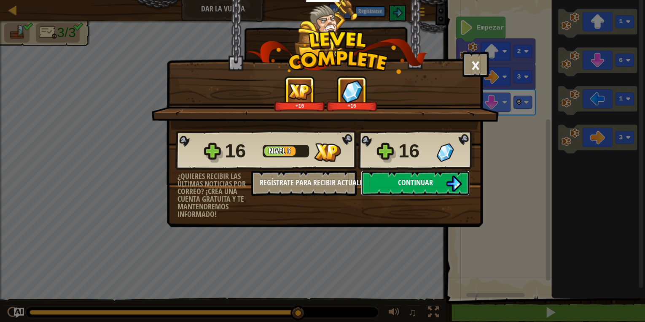
click at [405, 189] on button "Continuar" at bounding box center [415, 182] width 109 height 25
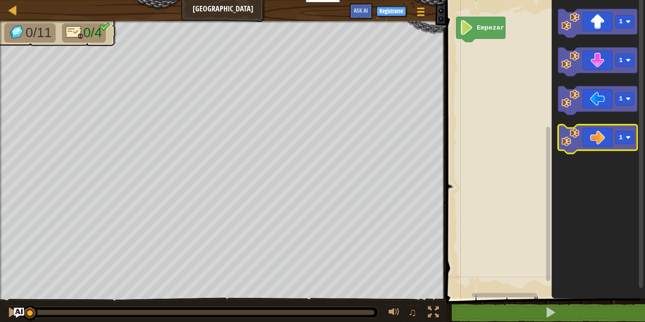
click at [597, 147] on icon "Espacio de trabajo de Blockly" at bounding box center [597, 138] width 79 height 29
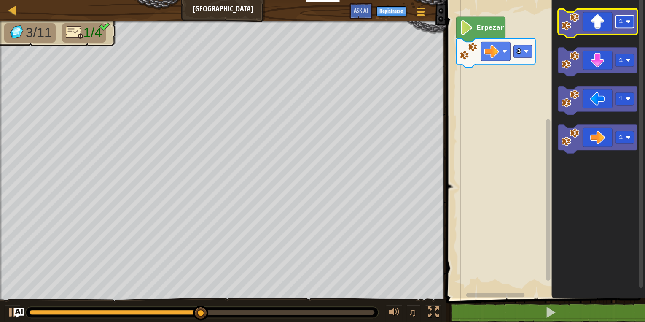
click at [629, 20] on image "Espacio de trabajo de Blockly" at bounding box center [628, 21] width 5 height 5
click at [599, 24] on icon "Espacio de trabajo de Blockly" at bounding box center [597, 23] width 79 height 29
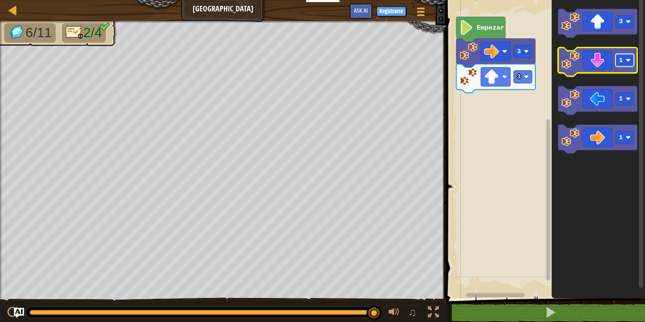
click at [627, 66] on rect "Espacio de trabajo de Blockly" at bounding box center [625, 60] width 19 height 13
click at [605, 64] on icon "Espacio de trabajo de Blockly" at bounding box center [597, 62] width 79 height 29
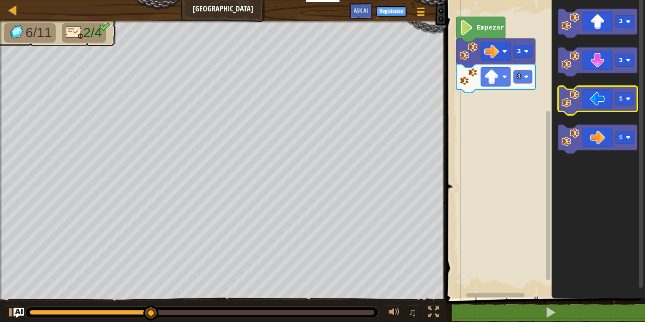
click at [610, 100] on icon "Espacio de trabajo de Blockly" at bounding box center [597, 100] width 79 height 29
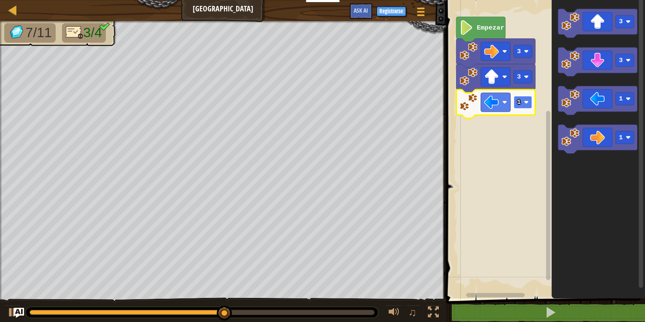
click at [527, 103] on image "Espacio de trabajo de Blockly" at bounding box center [526, 102] width 5 height 5
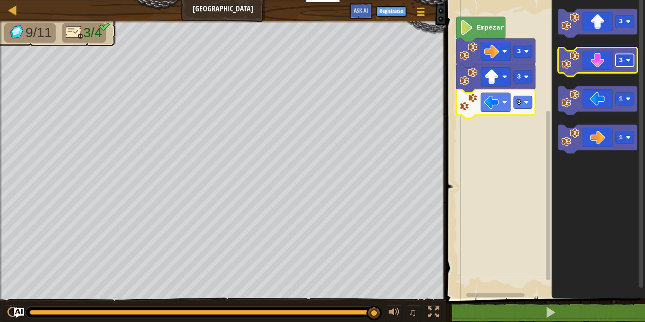
click at [624, 64] on rect "Espacio de trabajo de Blockly" at bounding box center [625, 60] width 19 height 13
click at [606, 62] on icon "Espacio de trabajo de Blockly" at bounding box center [597, 62] width 79 height 29
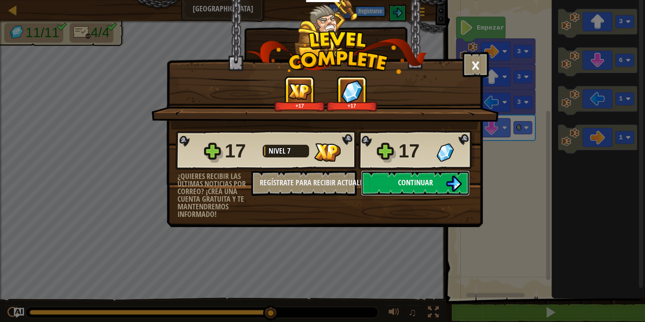
click at [403, 186] on span "Continuar" at bounding box center [415, 182] width 35 height 11
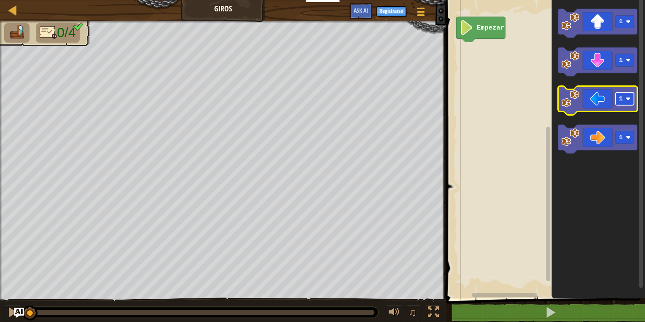
click at [619, 96] on text "1" at bounding box center [621, 99] width 4 height 8
click at [592, 103] on icon "Espacio de trabajo de Blockly" at bounding box center [597, 100] width 79 height 29
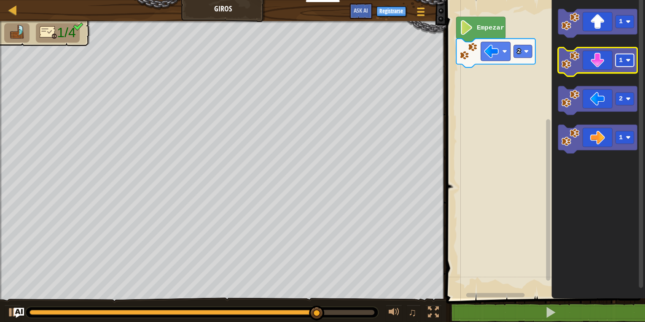
click at [626, 66] on rect "Espacio de trabajo de Blockly" at bounding box center [625, 60] width 19 height 13
click at [598, 62] on icon "Espacio de trabajo de Blockly" at bounding box center [597, 62] width 79 height 29
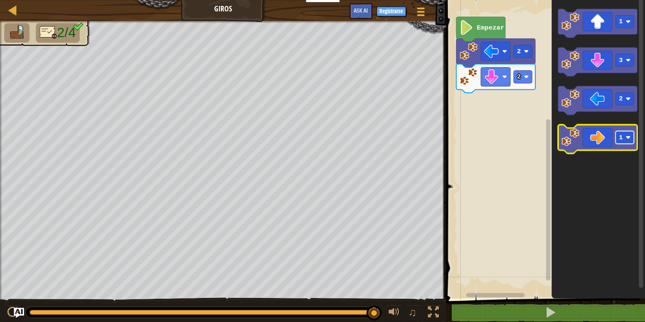
click at [625, 142] on rect "Espacio de trabajo de Blockly" at bounding box center [625, 137] width 19 height 13
click at [600, 139] on icon "Espacio de trabajo de Blockly" at bounding box center [597, 138] width 79 height 29
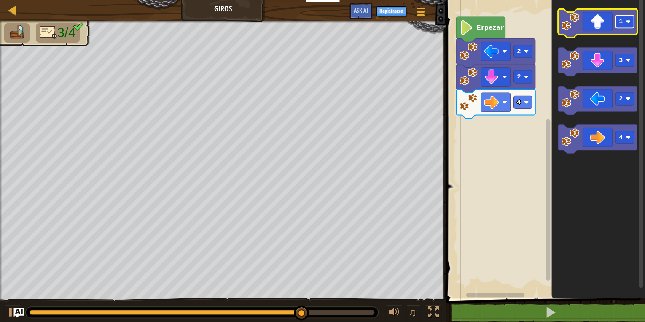
click at [625, 22] on rect "Espacio de trabajo de Blockly" at bounding box center [625, 21] width 19 height 13
click at [601, 20] on icon "Espacio de trabajo de Blockly" at bounding box center [597, 23] width 79 height 29
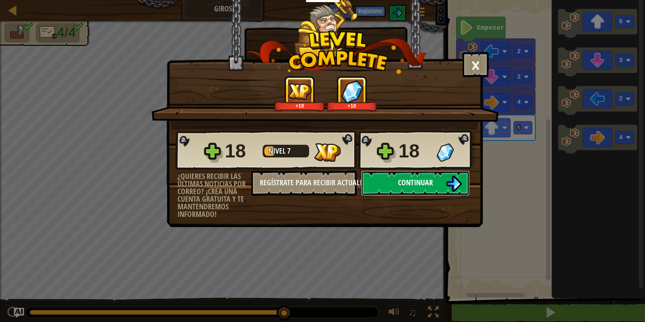
click at [414, 191] on button "Continuar" at bounding box center [415, 182] width 109 height 25
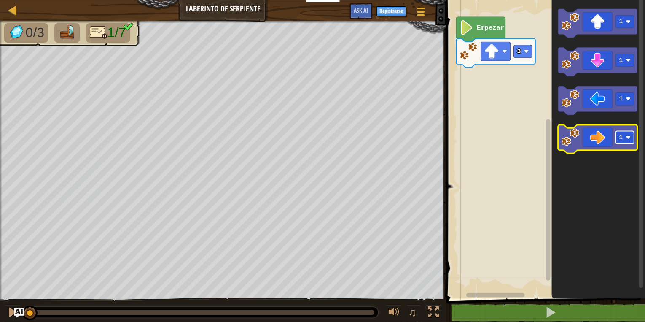
click at [621, 140] on g "1" at bounding box center [625, 137] width 19 height 13
click at [601, 142] on icon "Espacio de trabajo de Blockly" at bounding box center [597, 138] width 79 height 29
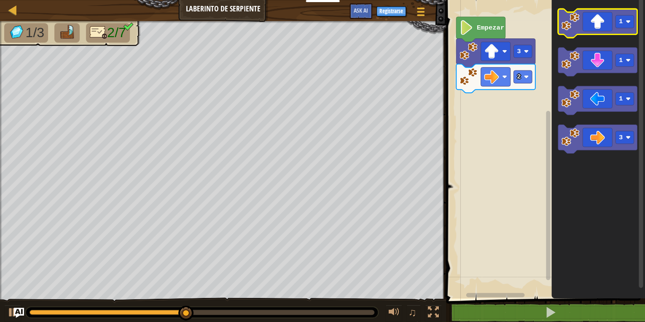
click at [601, 27] on icon "Espacio de trabajo de Blockly" at bounding box center [597, 23] width 79 height 29
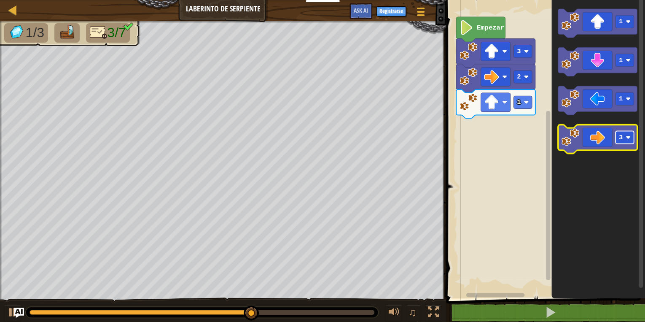
click at [621, 140] on text "3" at bounding box center [621, 138] width 4 height 8
click at [594, 143] on icon "Espacio de trabajo de Blockly" at bounding box center [597, 138] width 79 height 29
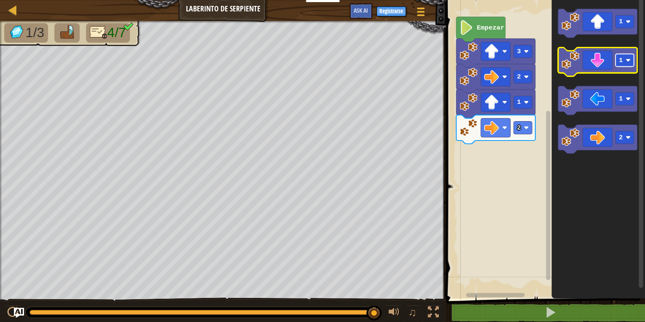
click at [622, 60] on text "1" at bounding box center [621, 61] width 4 height 8
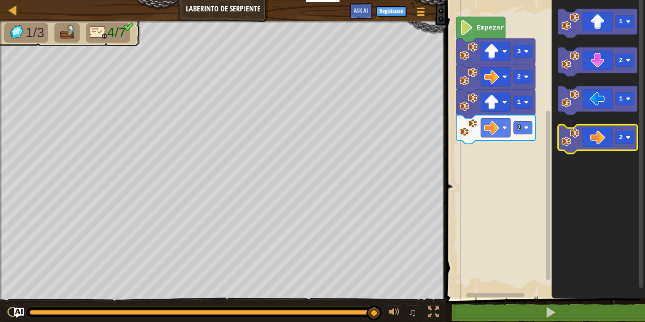
click at [590, 143] on icon "Espacio de trabajo de Blockly" at bounding box center [597, 138] width 79 height 29
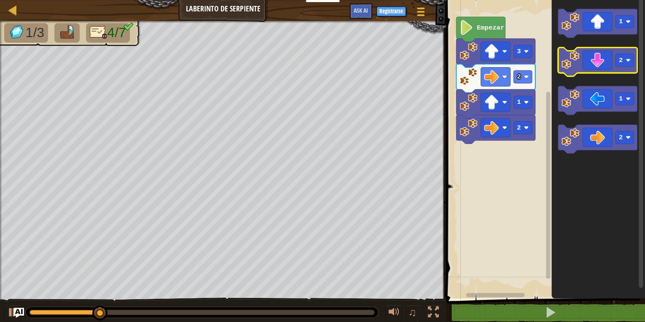
click at [601, 73] on icon "Espacio de trabajo de Blockly" at bounding box center [597, 62] width 79 height 29
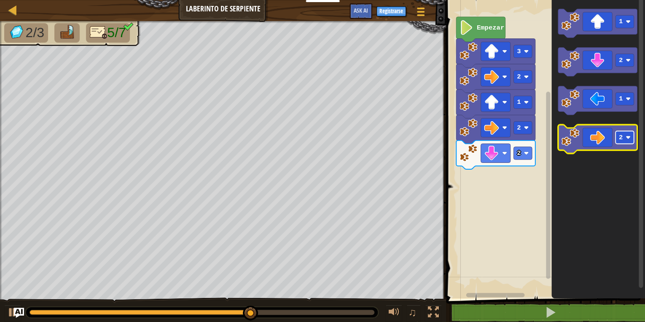
click at [625, 139] on rect "Espacio de trabajo de Blockly" at bounding box center [625, 137] width 19 height 13
click at [601, 140] on icon "Espacio de trabajo de Blockly" at bounding box center [597, 138] width 79 height 29
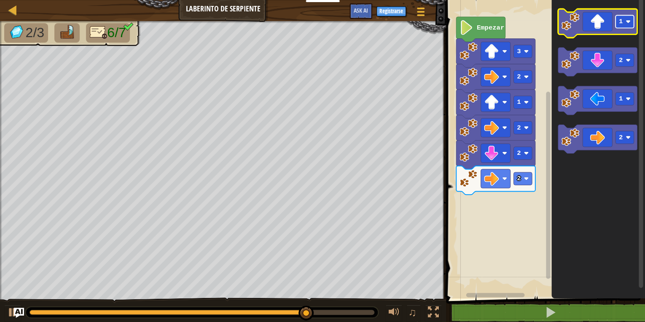
click at [628, 28] on rect "Espacio de trabajo de Blockly" at bounding box center [625, 21] width 19 height 13
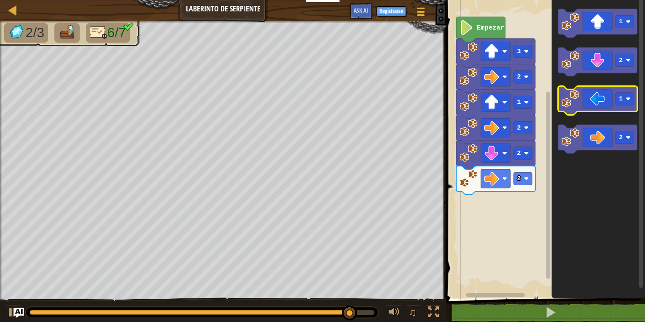
click at [614, 109] on icon "Espacio de trabajo de Blockly" at bounding box center [597, 100] width 79 height 29
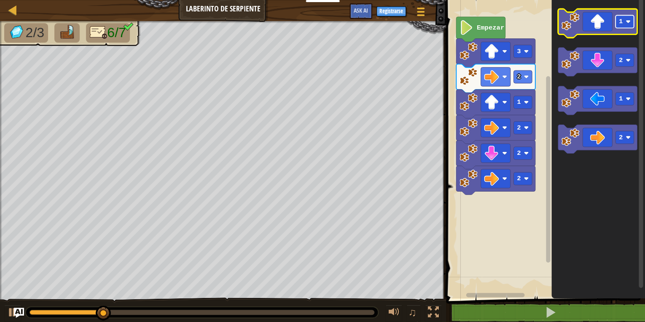
click at [626, 26] on rect "Espacio de trabajo de Blockly" at bounding box center [625, 21] width 19 height 13
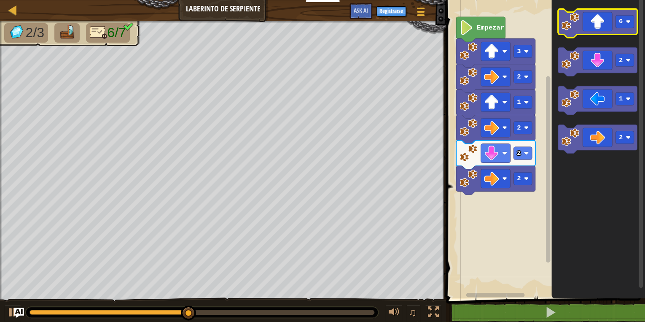
click at [602, 28] on icon "Espacio de trabajo de Blockly" at bounding box center [597, 23] width 79 height 29
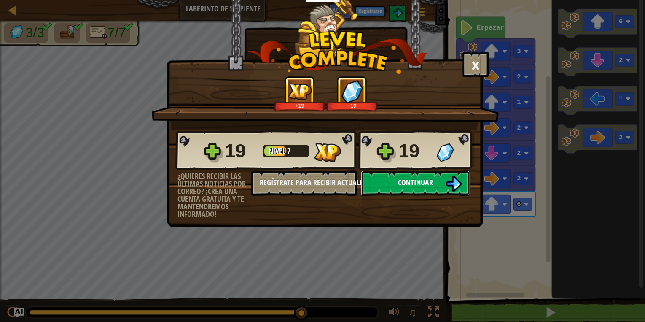
click at [398, 188] on button "Continuar" at bounding box center [415, 182] width 109 height 25
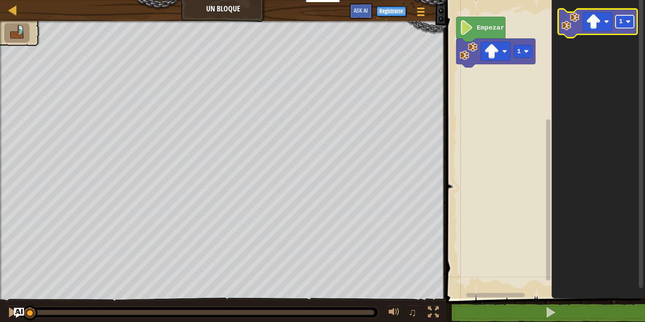
click at [625, 20] on rect "Espacio de trabajo de Blockly" at bounding box center [625, 21] width 19 height 13
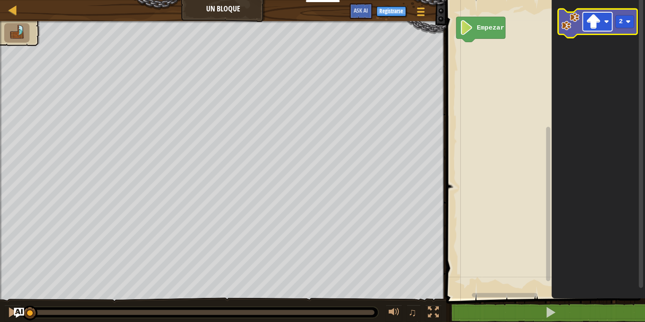
click at [601, 22] on image "Espacio de trabajo de Blockly" at bounding box center [593, 21] width 15 height 15
click at [562, 29] on image "Espacio de trabajo de Blockly" at bounding box center [570, 21] width 18 height 18
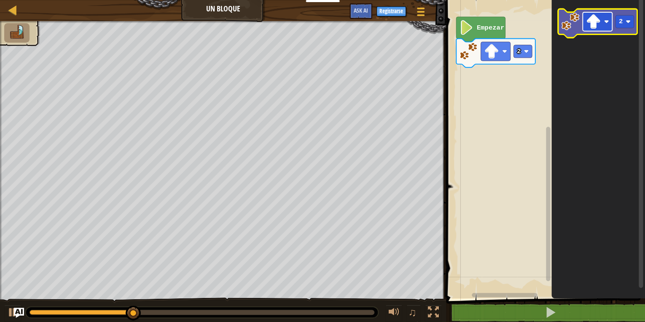
click at [590, 26] on image "Espacio de trabajo de Blockly" at bounding box center [593, 21] width 15 height 15
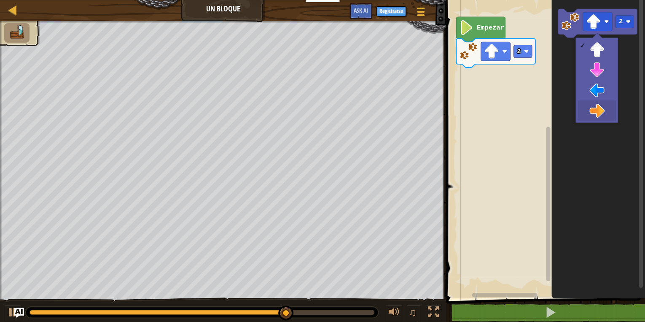
drag, startPoint x: 594, startPoint y: 107, endPoint x: 589, endPoint y: 108, distance: 4.7
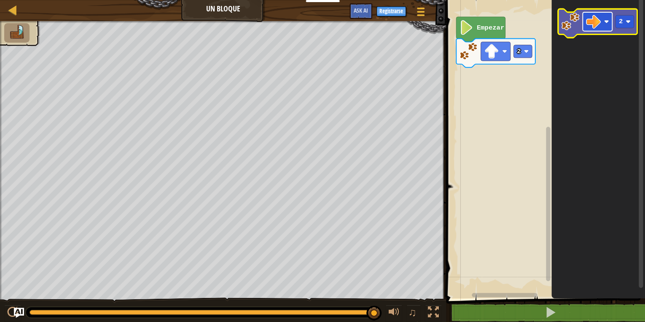
click at [597, 27] on image "Espacio de trabajo de Blockly" at bounding box center [593, 21] width 15 height 15
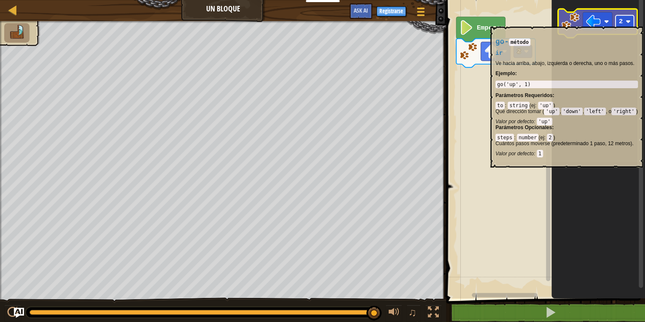
click at [626, 22] on image "Espacio de trabajo de Blockly" at bounding box center [628, 21] width 5 height 5
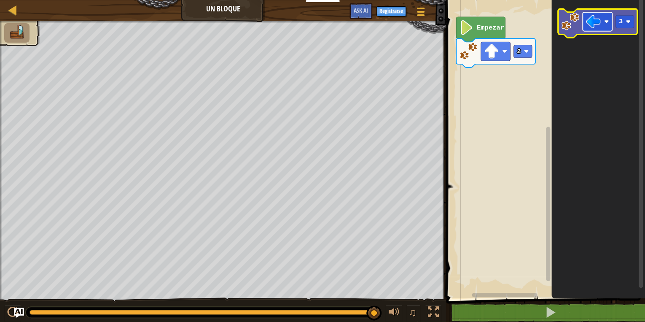
click at [597, 29] on rect "Espacio de trabajo de Blockly" at bounding box center [598, 21] width 30 height 19
click at [570, 25] on image "Espacio de trabajo de Blockly" at bounding box center [570, 21] width 18 height 18
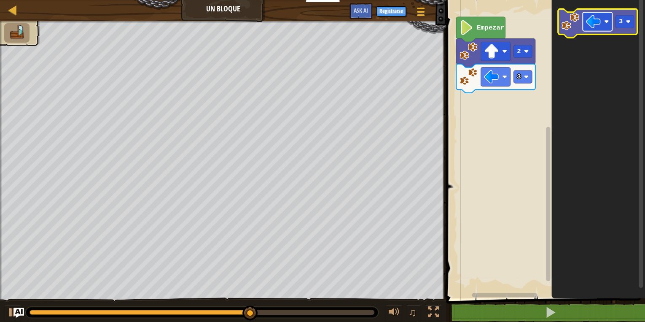
click at [599, 17] on image "Espacio de trabajo de Blockly" at bounding box center [593, 21] width 15 height 15
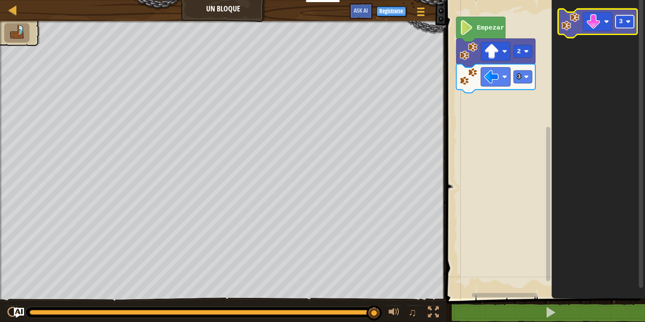
click at [628, 22] on image "Espacio de trabajo de Blockly" at bounding box center [628, 21] width 5 height 5
click at [604, 32] on icon "Espacio de trabajo de Blockly" at bounding box center [597, 23] width 79 height 29
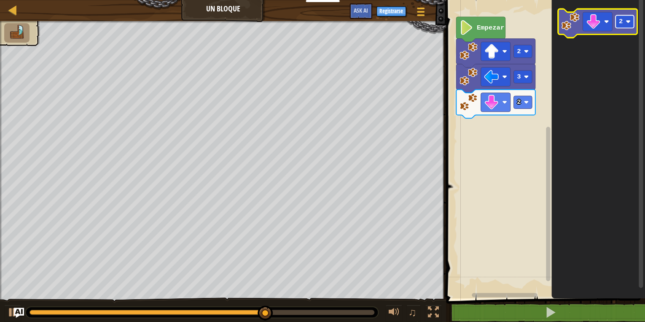
click at [628, 24] on rect "Espacio de trabajo de Blockly" at bounding box center [625, 21] width 19 height 13
click at [595, 27] on image "Espacio de trabajo de Blockly" at bounding box center [593, 21] width 15 height 15
click at [562, 36] on rect "Espacio de trabajo de Blockly" at bounding box center [597, 23] width 79 height 29
click at [561, 31] on icon "Espacio de trabajo de Blockly" at bounding box center [597, 23] width 79 height 29
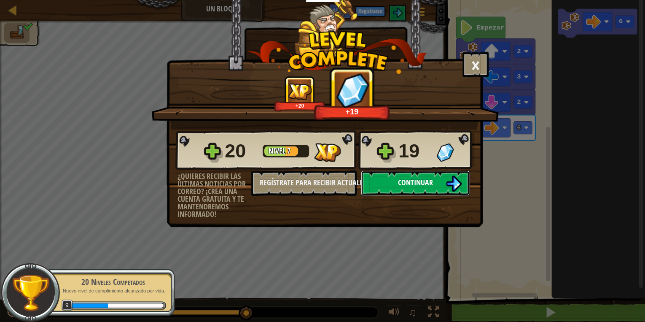
click at [441, 179] on button "Continuar" at bounding box center [415, 182] width 109 height 25
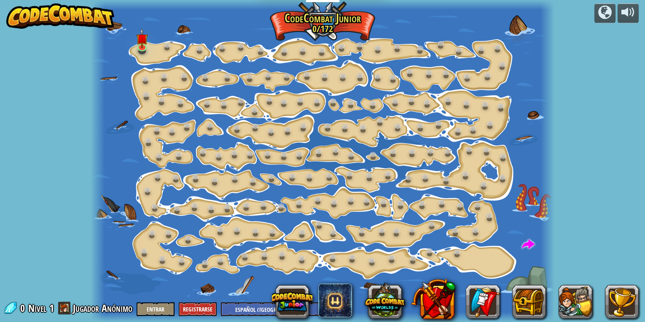
select select "es-419"
click at [143, 54] on link at bounding box center [143, 46] width 17 height 17
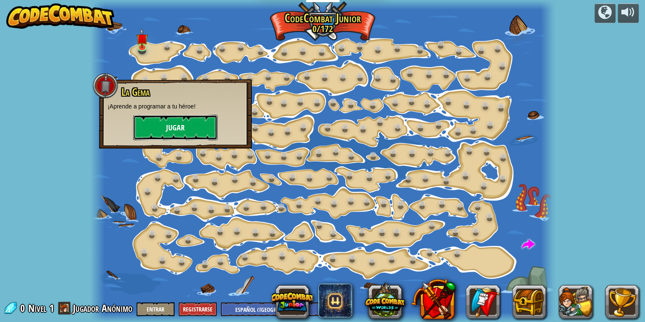
click at [150, 140] on button "Jugar" at bounding box center [175, 127] width 84 height 25
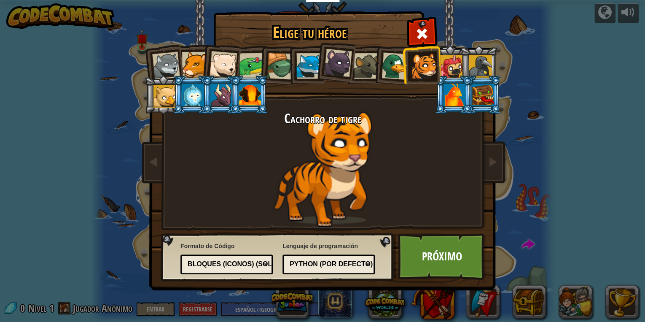
click at [427, 65] on div at bounding box center [424, 66] width 26 height 26
click at [433, 285] on img at bounding box center [324, 139] width 365 height 302
click at [431, 263] on link "Próximo" at bounding box center [442, 256] width 88 height 46
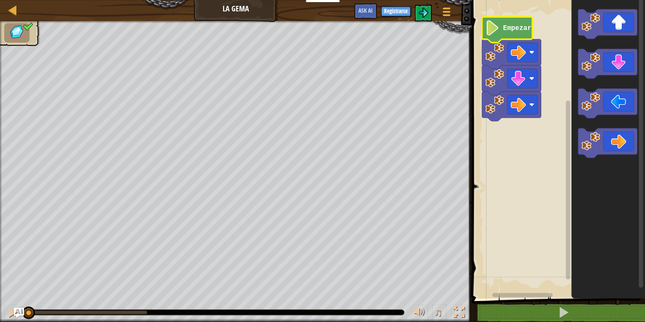
click at [498, 37] on icon "Espacio de trabajo de Blockly" at bounding box center [507, 30] width 51 height 26
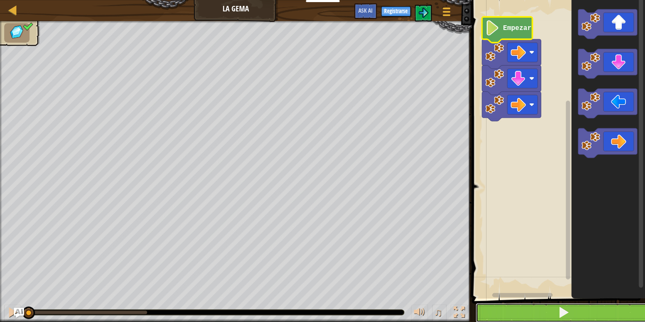
click at [538, 318] on button at bounding box center [564, 312] width 176 height 19
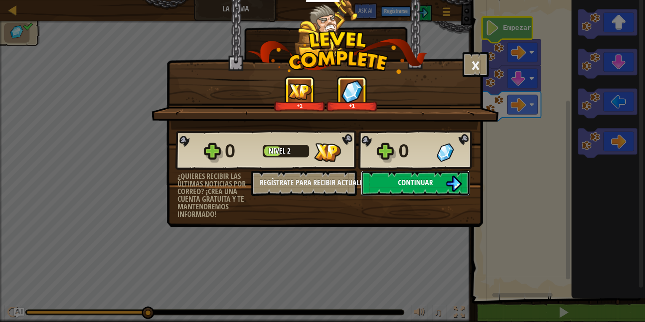
click at [417, 183] on span "Continuar" at bounding box center [415, 182] width 35 height 11
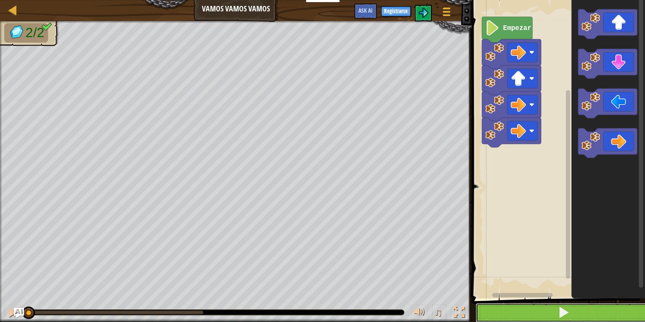
click at [540, 319] on button at bounding box center [564, 312] width 176 height 19
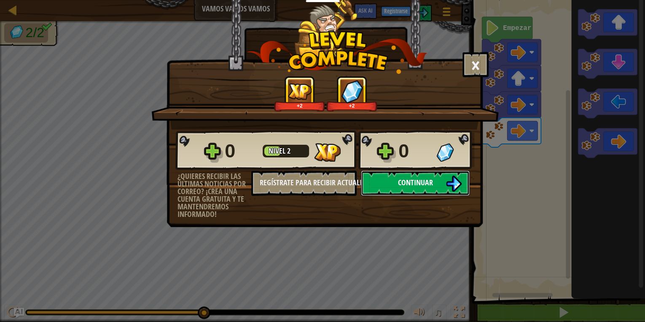
click at [381, 183] on button "Continuar" at bounding box center [415, 182] width 109 height 25
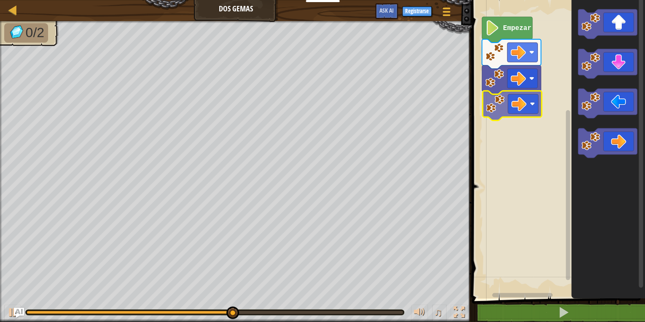
click at [507, 105] on div "Empezar" at bounding box center [557, 147] width 176 height 302
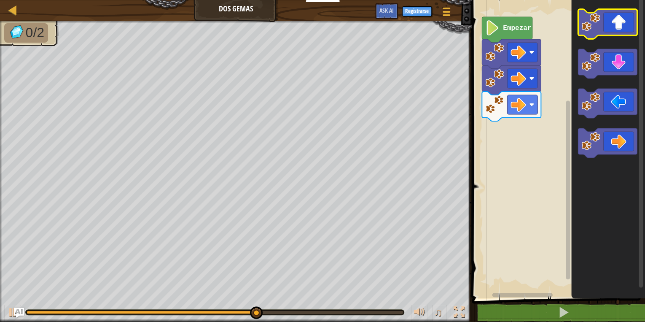
click at [609, 19] on icon "Espacio de trabajo de Blockly" at bounding box center [607, 24] width 59 height 30
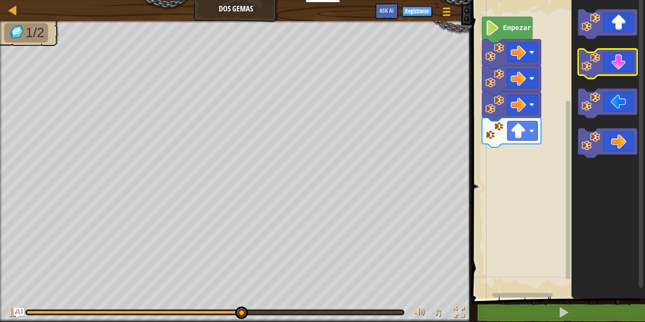
click at [608, 71] on icon "Espacio de trabajo de Blockly" at bounding box center [607, 64] width 59 height 30
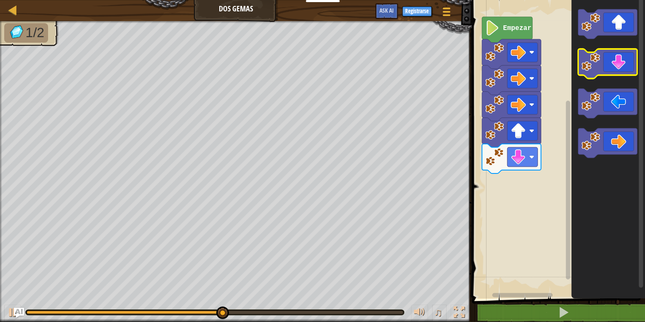
click at [606, 71] on icon "Espacio de trabajo de Blockly" at bounding box center [607, 64] width 59 height 30
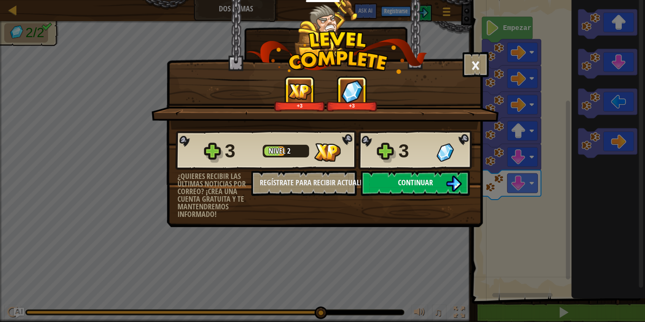
click at [419, 187] on button "Continuar" at bounding box center [415, 182] width 109 height 25
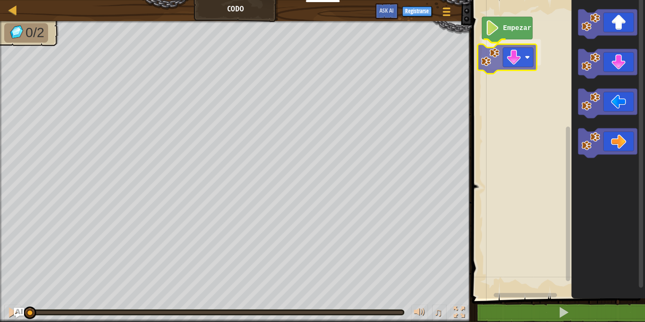
click at [499, 61] on div "Empezar" at bounding box center [557, 147] width 176 height 302
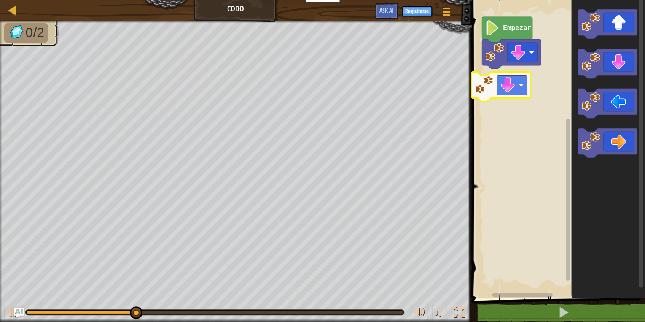
click at [503, 100] on div "Empezar" at bounding box center [557, 147] width 176 height 302
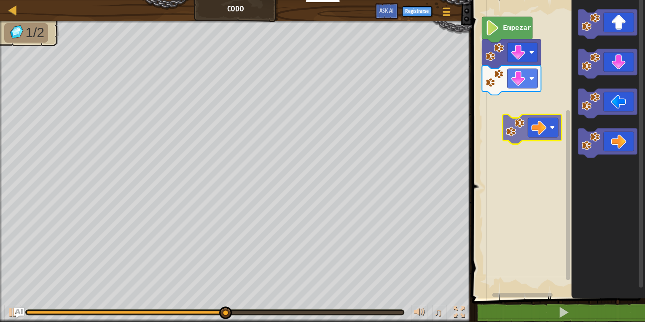
click at [513, 129] on div "Empezar" at bounding box center [557, 147] width 176 height 302
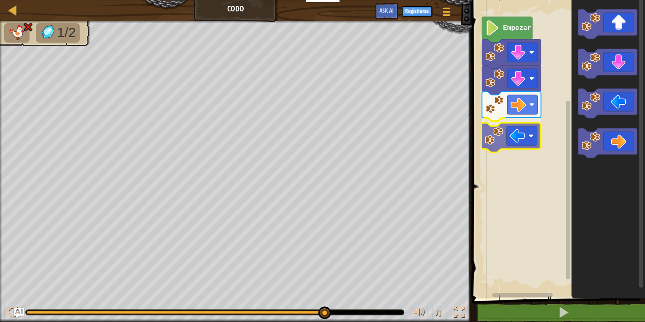
click at [510, 148] on div "Empezar" at bounding box center [557, 147] width 176 height 302
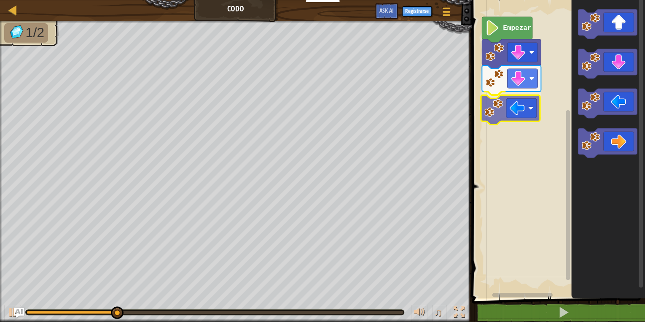
click at [527, 115] on div "Empezar" at bounding box center [557, 147] width 176 height 302
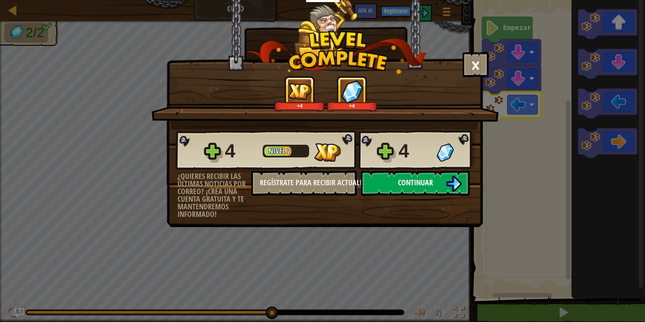
click at [422, 186] on span "Continuar" at bounding box center [415, 182] width 35 height 11
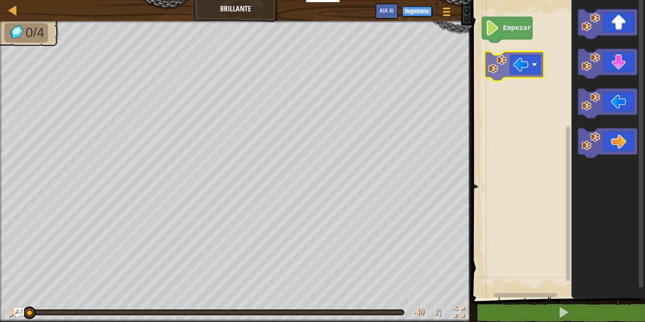
click at [505, 62] on div "Empezar" at bounding box center [557, 147] width 176 height 302
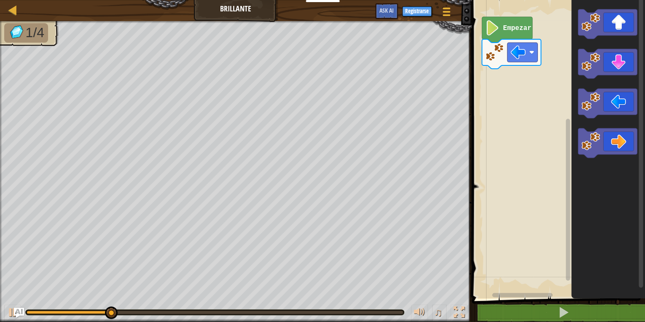
click at [594, 120] on icon "Espacio de trabajo de Blockly" at bounding box center [608, 147] width 74 height 302
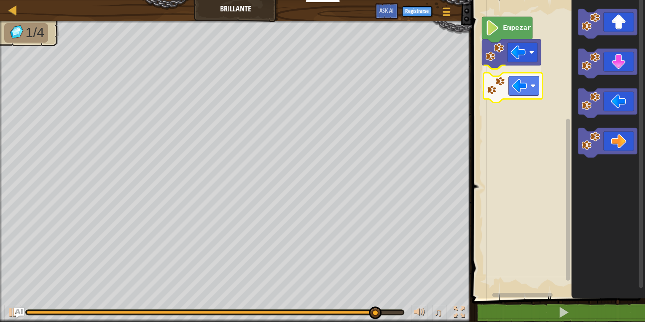
click at [494, 89] on div "Empezar" at bounding box center [557, 147] width 176 height 302
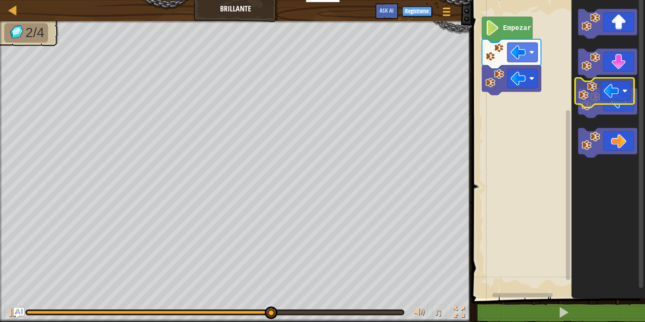
click at [599, 78] on icon "Espacio de trabajo de Blockly" at bounding box center [608, 147] width 74 height 302
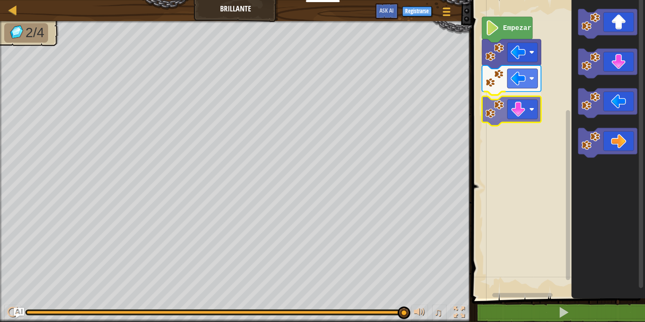
click at [507, 111] on div "Empezar" at bounding box center [557, 147] width 176 height 302
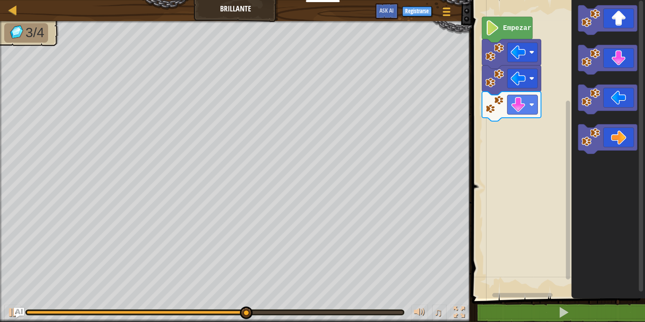
click at [629, 120] on icon "Espacio de trabajo de Blockly" at bounding box center [608, 147] width 74 height 302
click at [11, 10] on div at bounding box center [13, 10] width 11 height 11
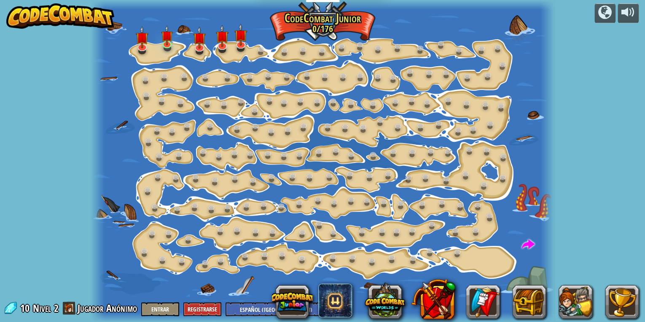
select select "es-419"
